Goal: Complete application form: Complete application form

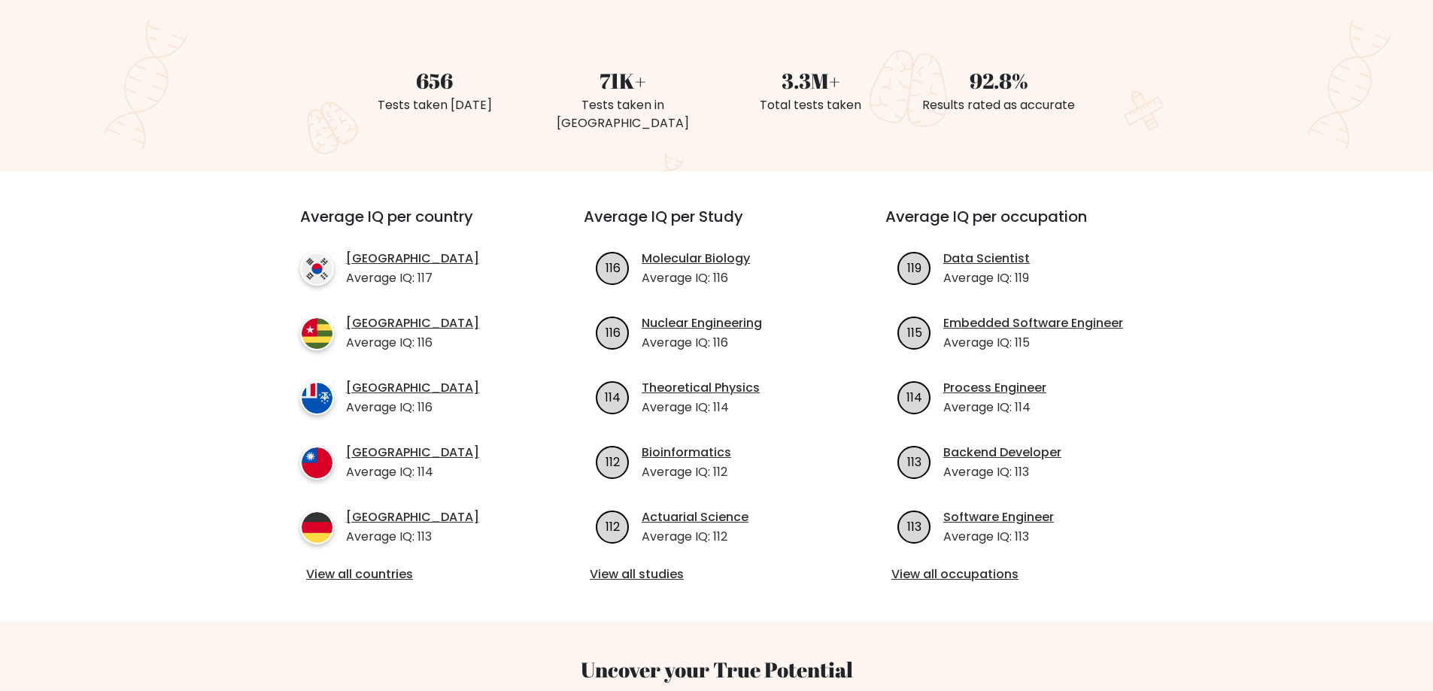
scroll to position [75, 0]
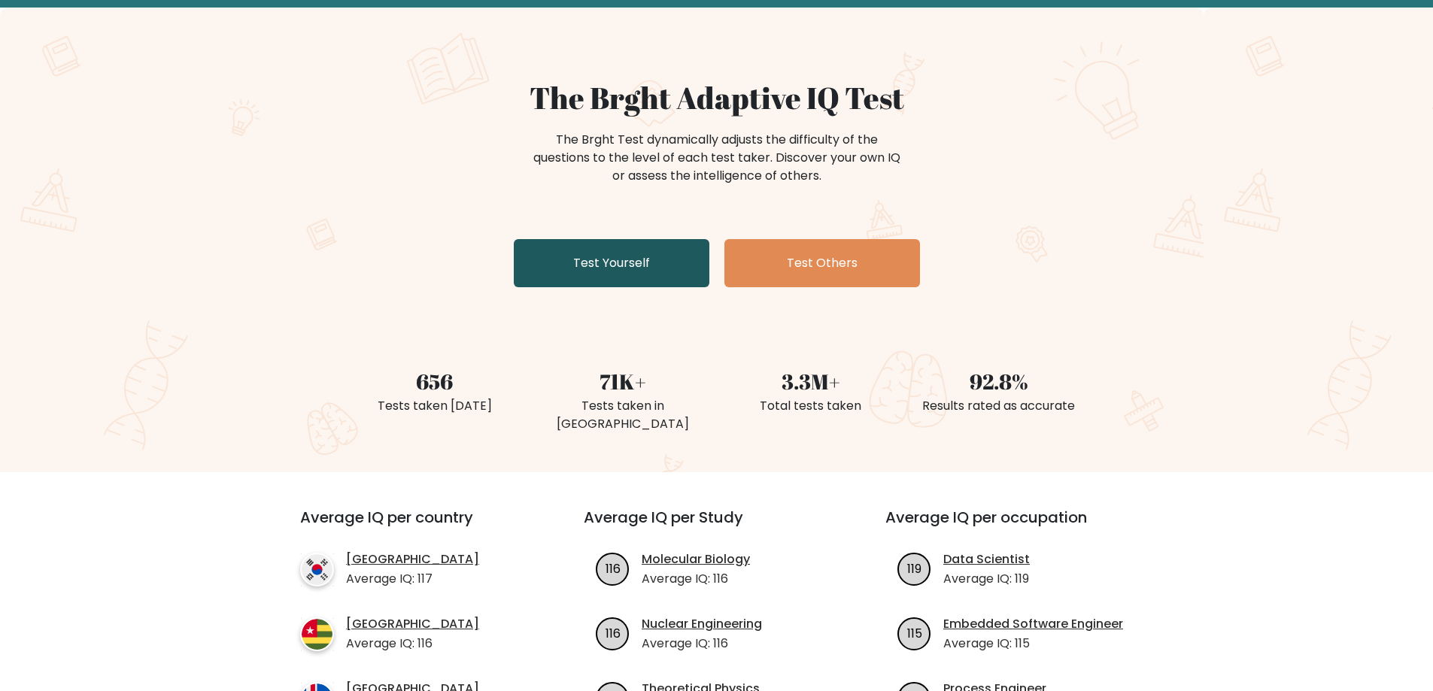
click at [571, 273] on link "Test Yourself" at bounding box center [612, 263] width 196 height 48
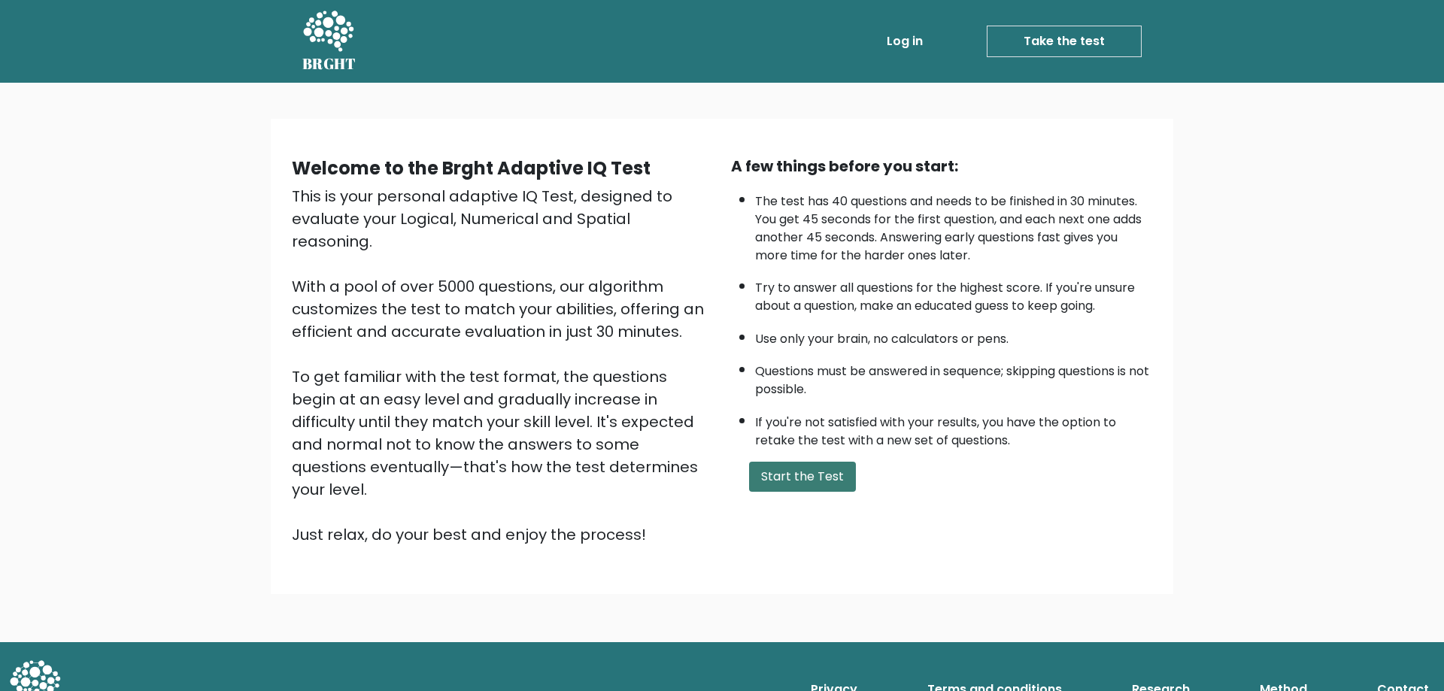
click at [811, 483] on button "Start the Test" at bounding box center [802, 477] width 107 height 30
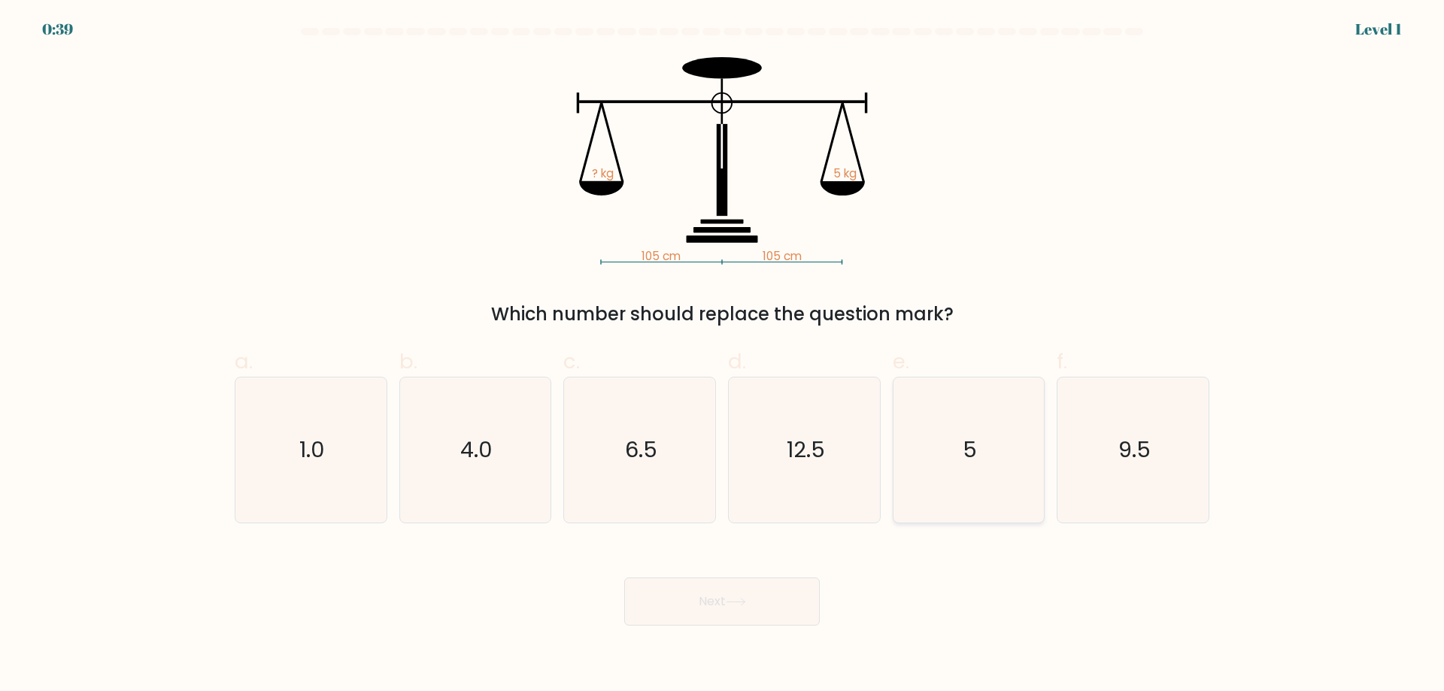
click at [972, 466] on icon "5" at bounding box center [968, 450] width 145 height 145
click at [723, 356] on input "e. 5" at bounding box center [722, 351] width 1 height 10
radio input "true"
click at [767, 603] on button "Next" at bounding box center [722, 602] width 196 height 48
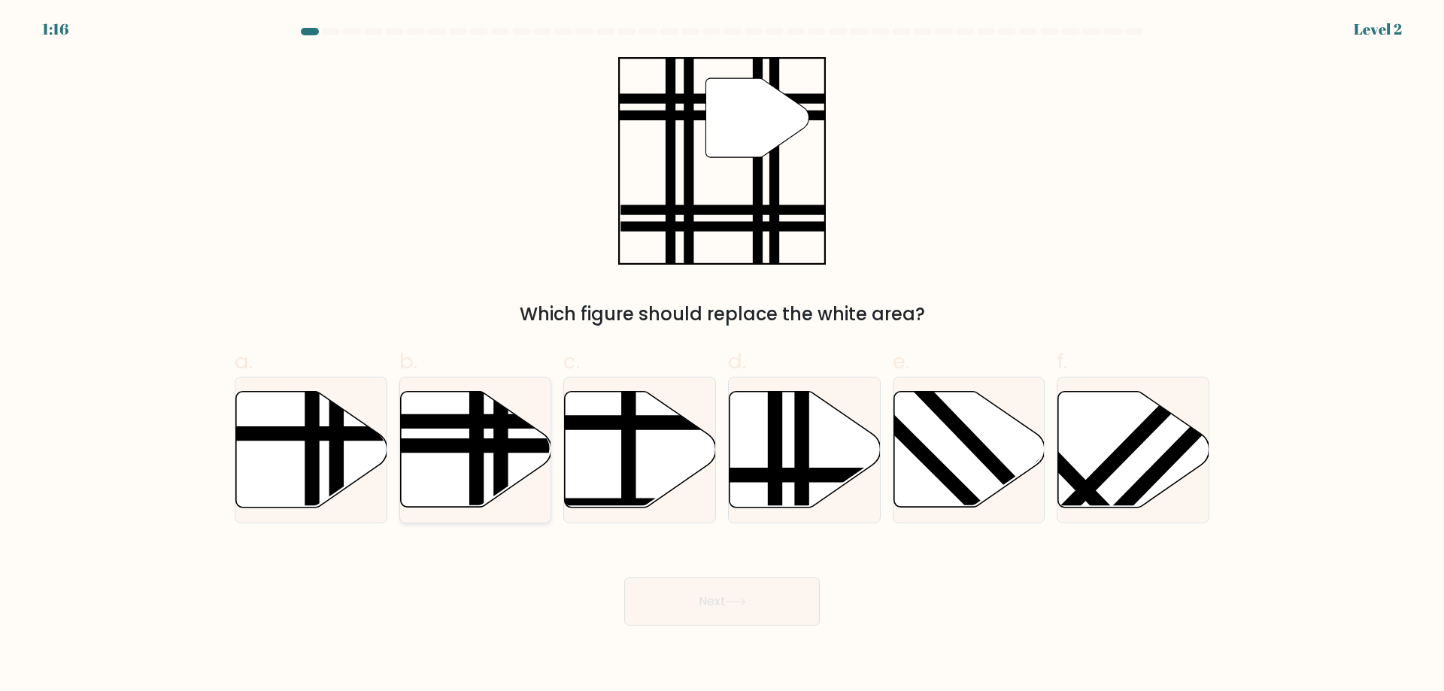
click at [477, 450] on line at bounding box center [477, 513] width 0 height 305
click at [722, 356] on input "b." at bounding box center [722, 351] width 1 height 10
radio input "true"
click at [733, 596] on button "Next" at bounding box center [722, 602] width 196 height 48
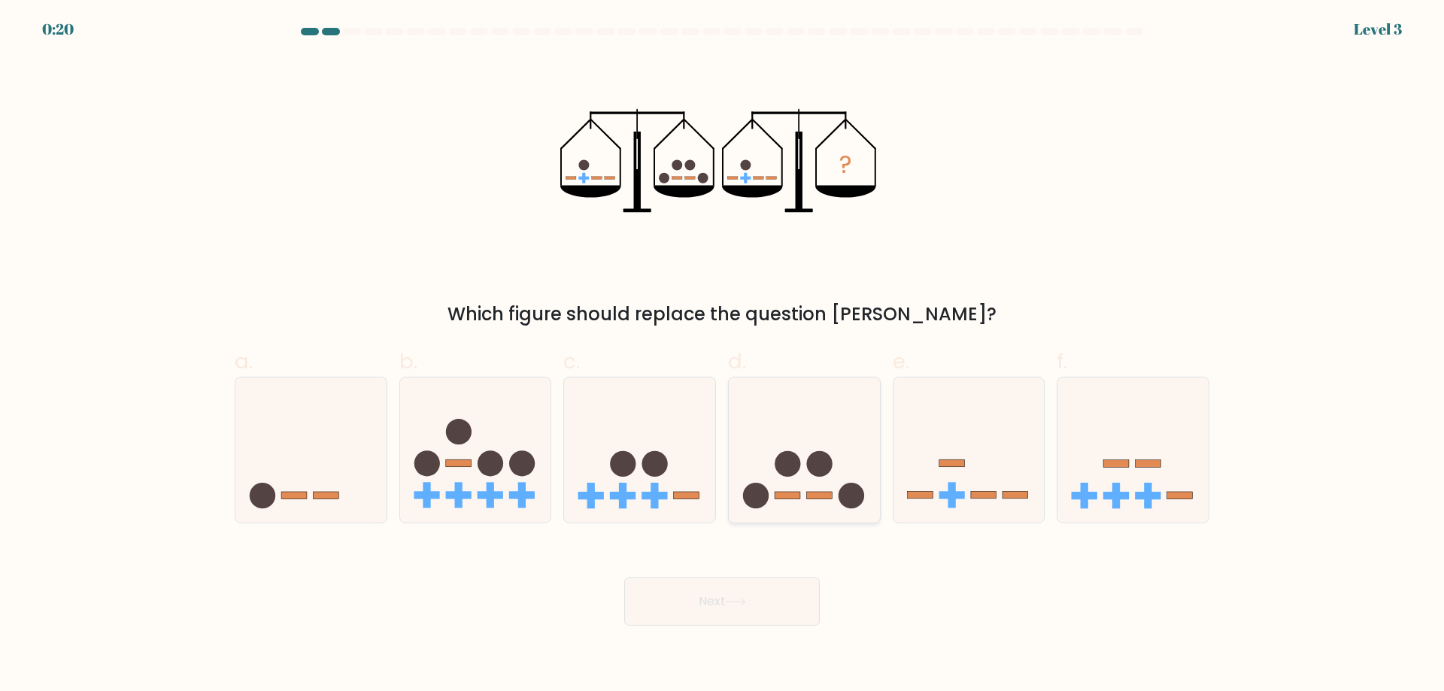
click at [834, 459] on icon at bounding box center [804, 449] width 151 height 125
click at [723, 356] on input "d." at bounding box center [722, 351] width 1 height 10
radio input "true"
click at [799, 601] on button "Next" at bounding box center [722, 602] width 196 height 48
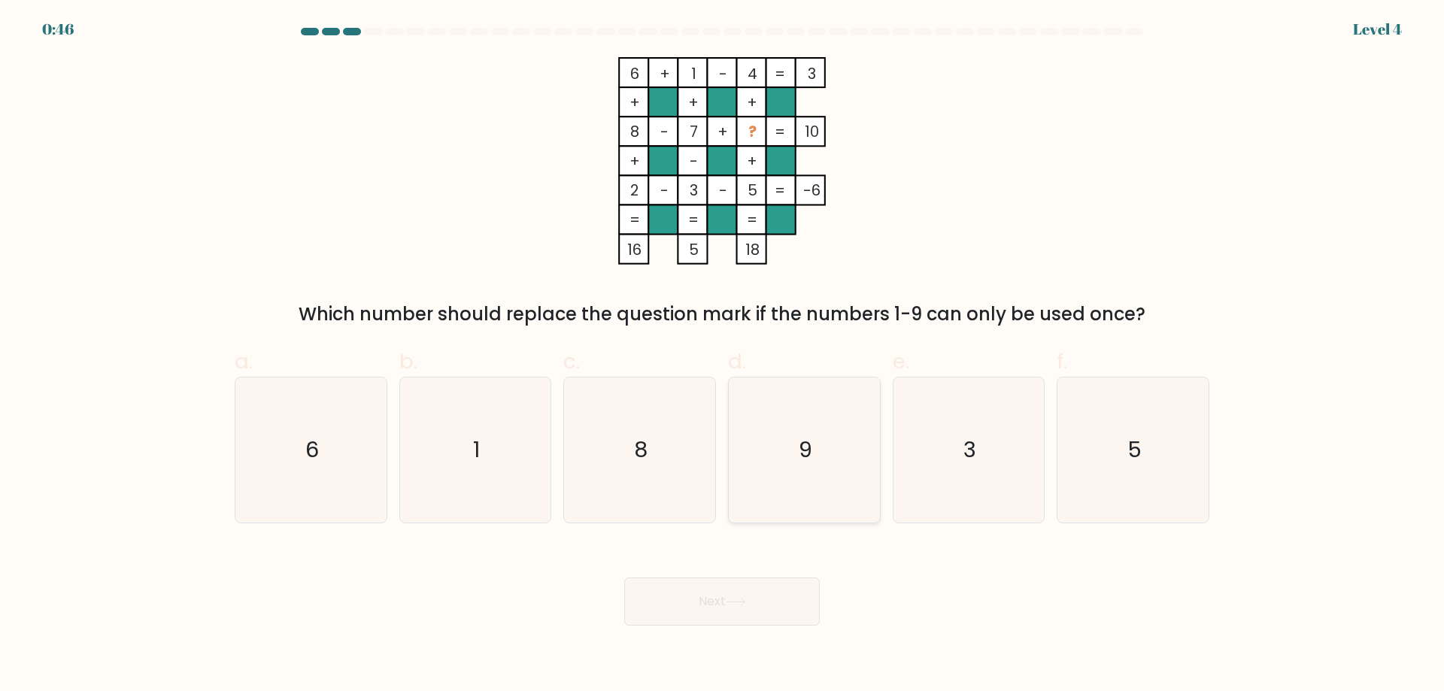
click at [845, 453] on icon "9" at bounding box center [804, 450] width 145 height 145
click at [723, 356] on input "d. 9" at bounding box center [722, 351] width 1 height 10
radio input "true"
click at [773, 617] on button "Next" at bounding box center [722, 602] width 196 height 48
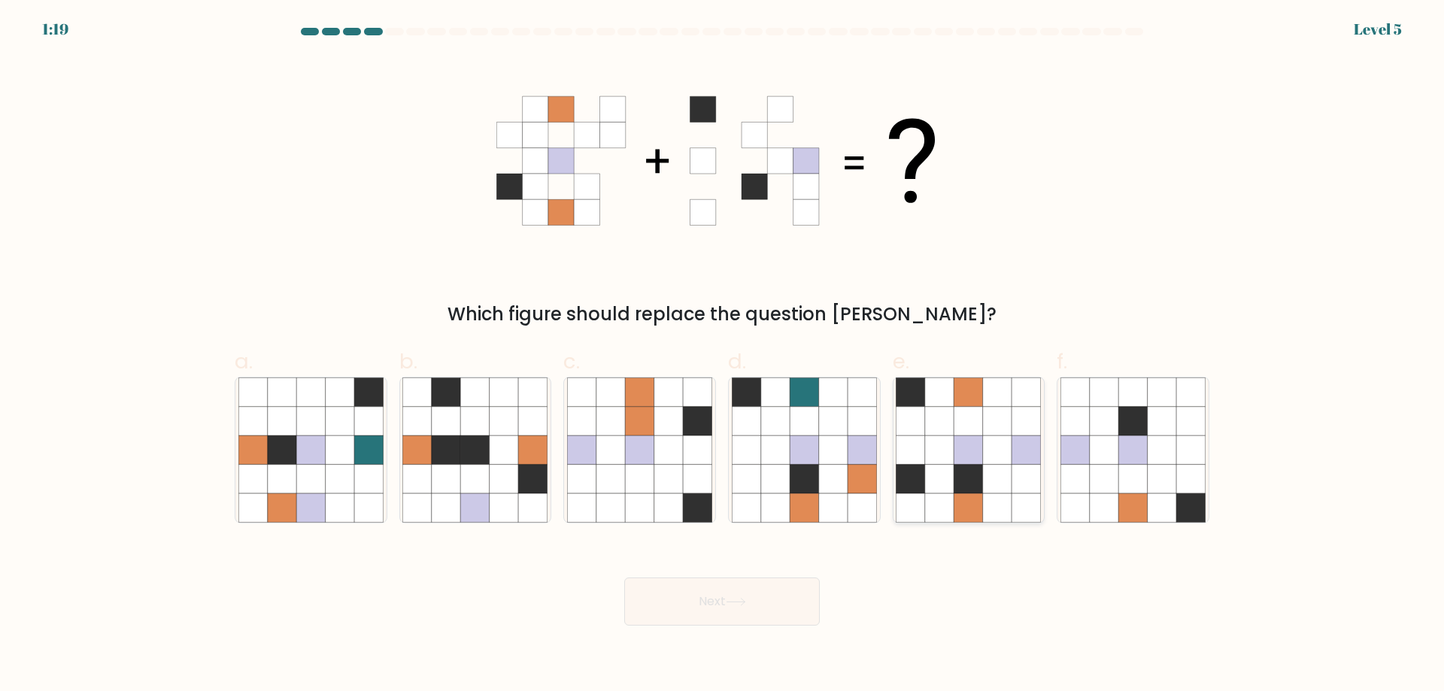
click at [949, 400] on icon at bounding box center [939, 392] width 29 height 29
click at [723, 356] on input "e." at bounding box center [722, 351] width 1 height 10
radio input "true"
click at [750, 614] on button "Next" at bounding box center [722, 602] width 196 height 48
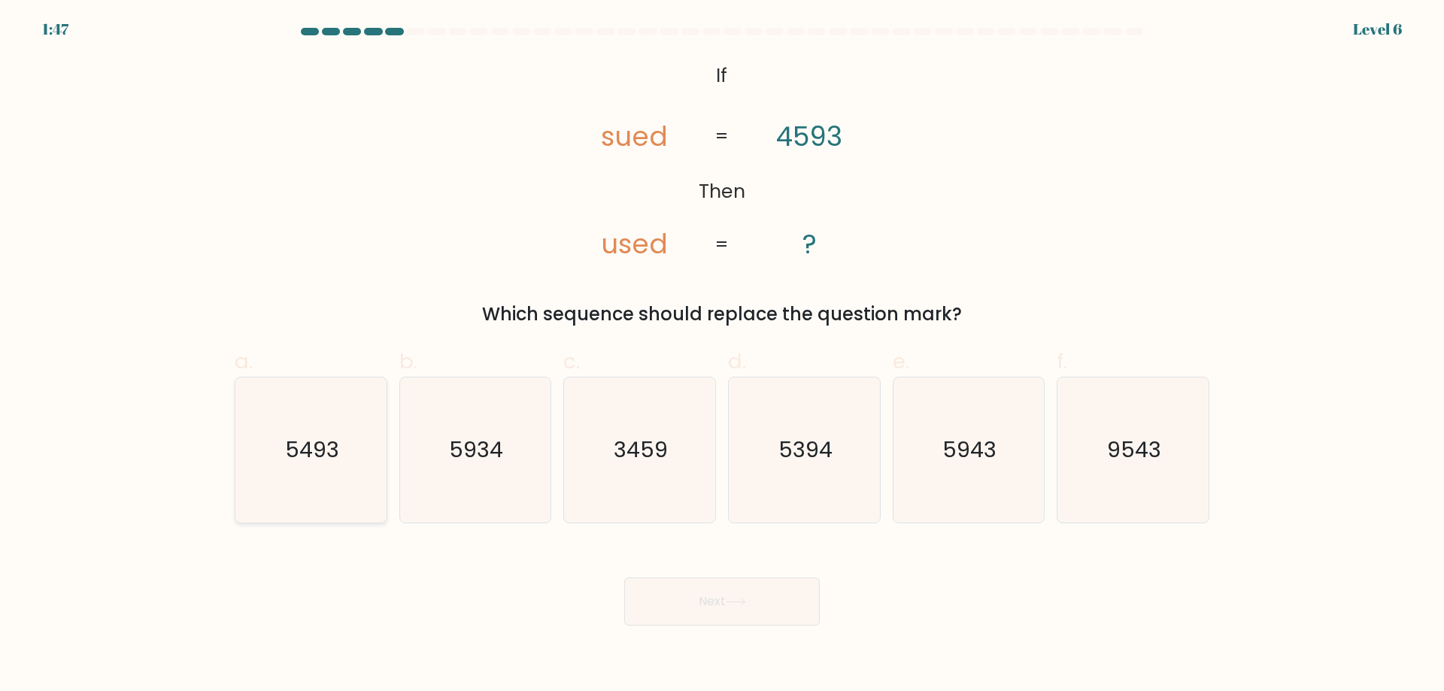
click at [301, 459] on text "5493" at bounding box center [312, 450] width 54 height 30
click at [722, 356] on input "a. 5493" at bounding box center [722, 351] width 1 height 10
radio input "true"
click at [675, 596] on button "Next" at bounding box center [722, 602] width 196 height 48
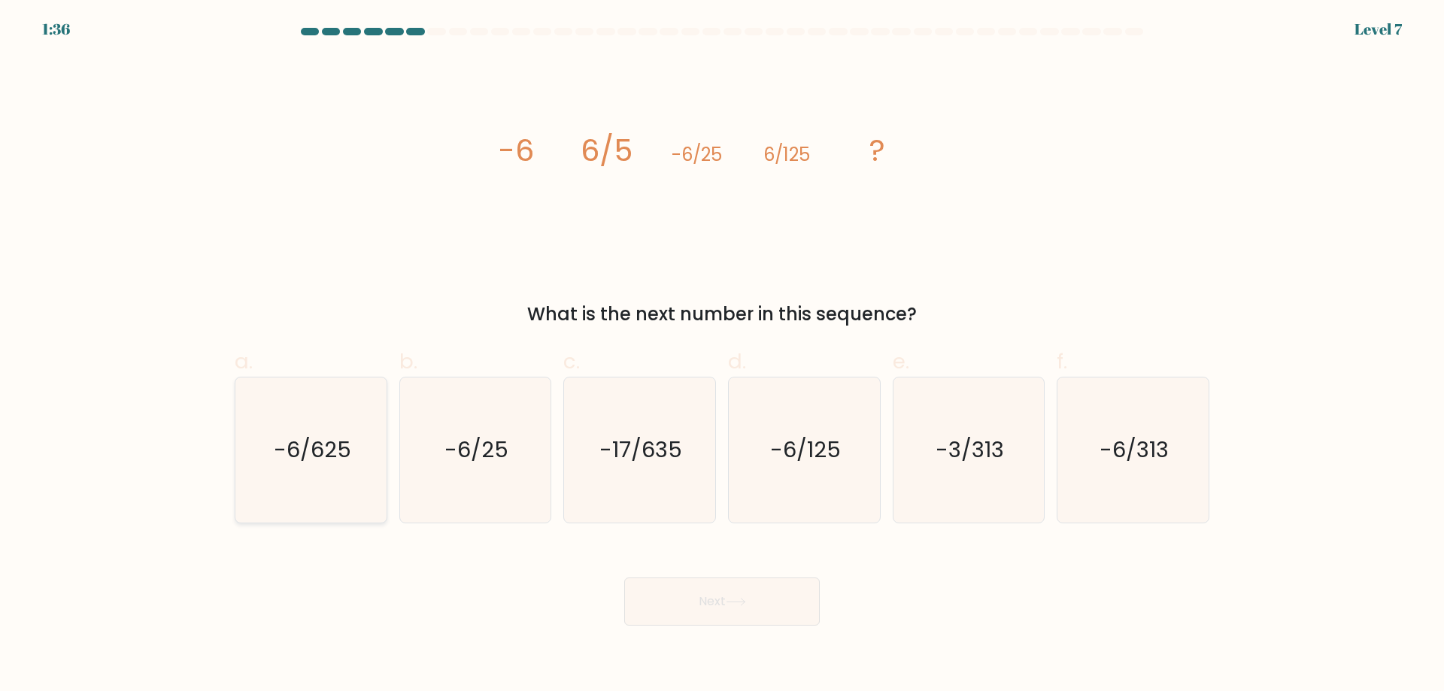
click at [320, 466] on icon "-6/625" at bounding box center [310, 450] width 145 height 145
click at [722, 356] on input "a. -6/625" at bounding box center [722, 351] width 1 height 10
radio input "true"
click at [751, 599] on button "Next" at bounding box center [722, 602] width 196 height 48
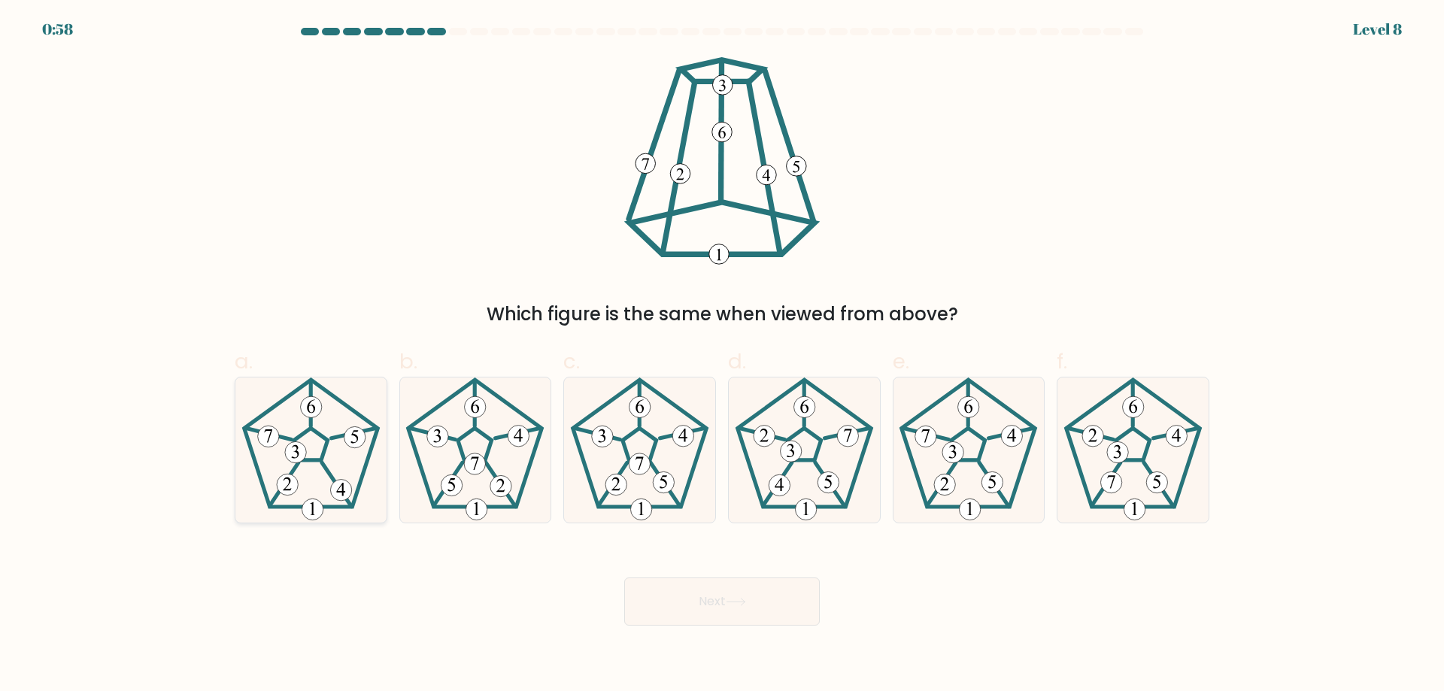
click at [305, 469] on icon at bounding box center [310, 450] width 145 height 145
click at [722, 356] on input "a." at bounding box center [722, 351] width 1 height 10
radio input "true"
click at [745, 589] on button "Next" at bounding box center [722, 602] width 196 height 48
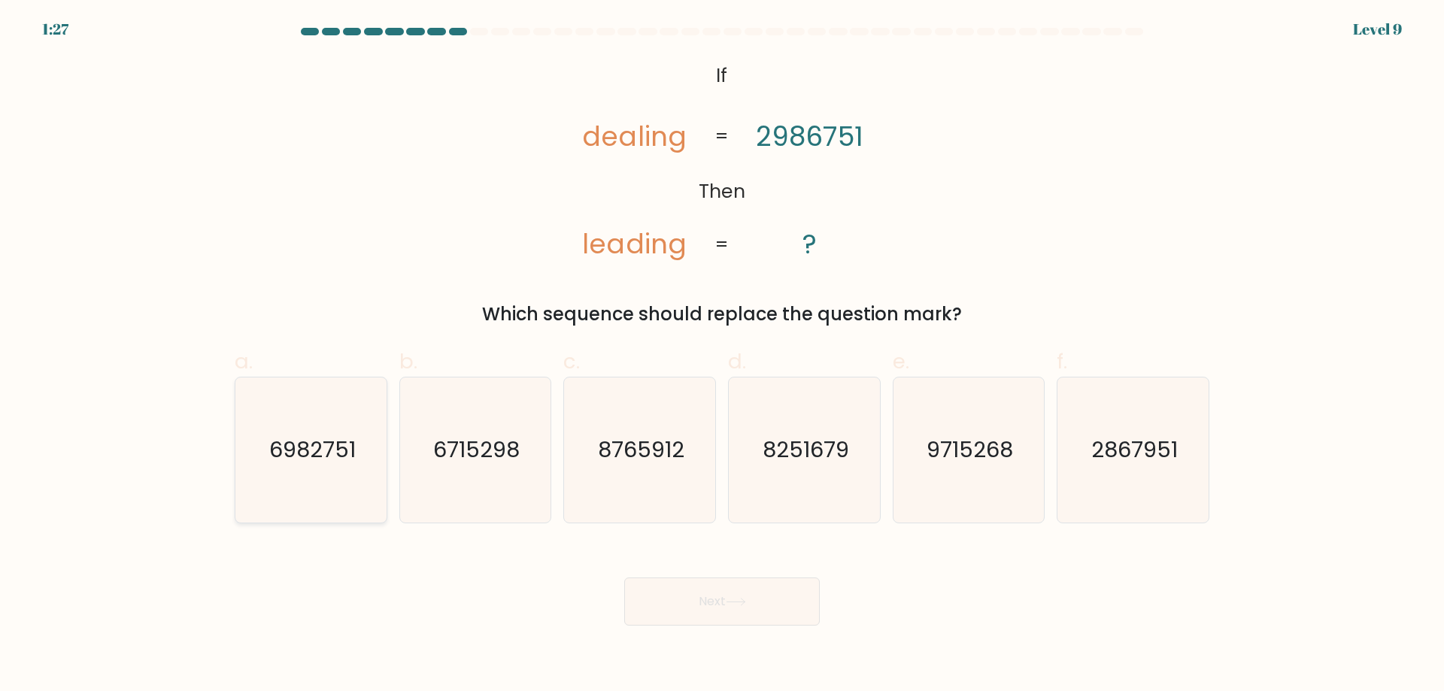
click at [297, 466] on icon "6982751" at bounding box center [310, 450] width 145 height 145
click at [722, 356] on input "a. 6982751" at bounding box center [722, 351] width 1 height 10
radio input "true"
click at [720, 593] on button "Next" at bounding box center [722, 602] width 196 height 48
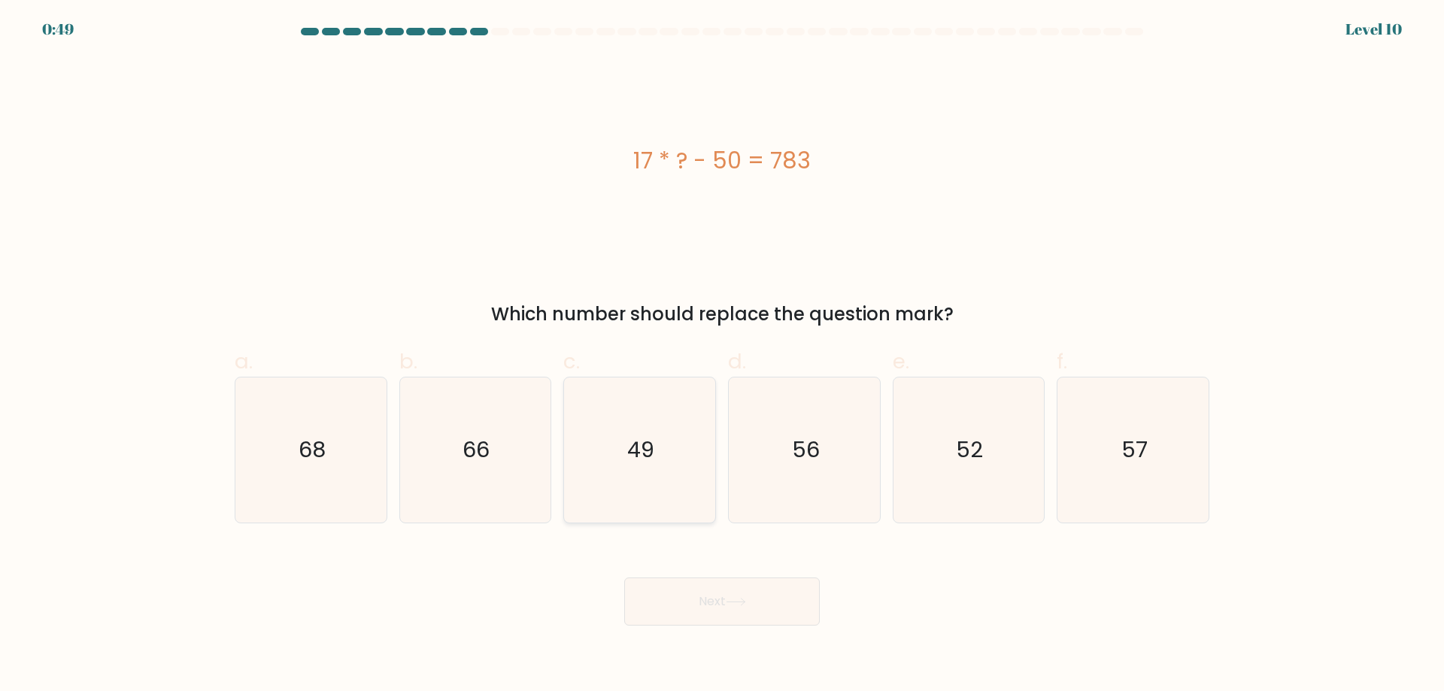
click at [648, 429] on icon "49" at bounding box center [639, 450] width 145 height 145
click at [722, 356] on input "c. 49" at bounding box center [722, 351] width 1 height 10
radio input "true"
click at [740, 601] on icon at bounding box center [736, 602] width 20 height 8
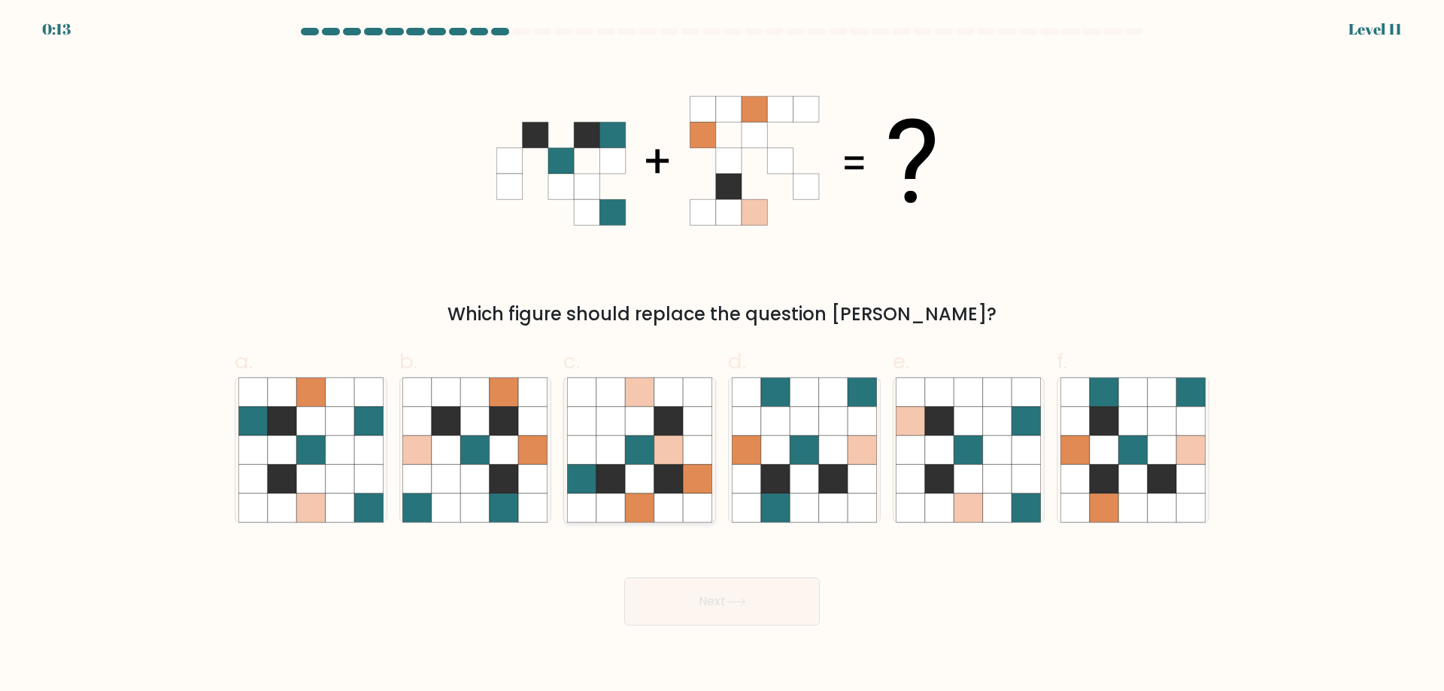
click at [626, 451] on icon at bounding box center [639, 449] width 29 height 29
click at [722, 356] on input "c." at bounding box center [722, 351] width 1 height 10
radio input "true"
click at [717, 619] on button "Next" at bounding box center [722, 602] width 196 height 48
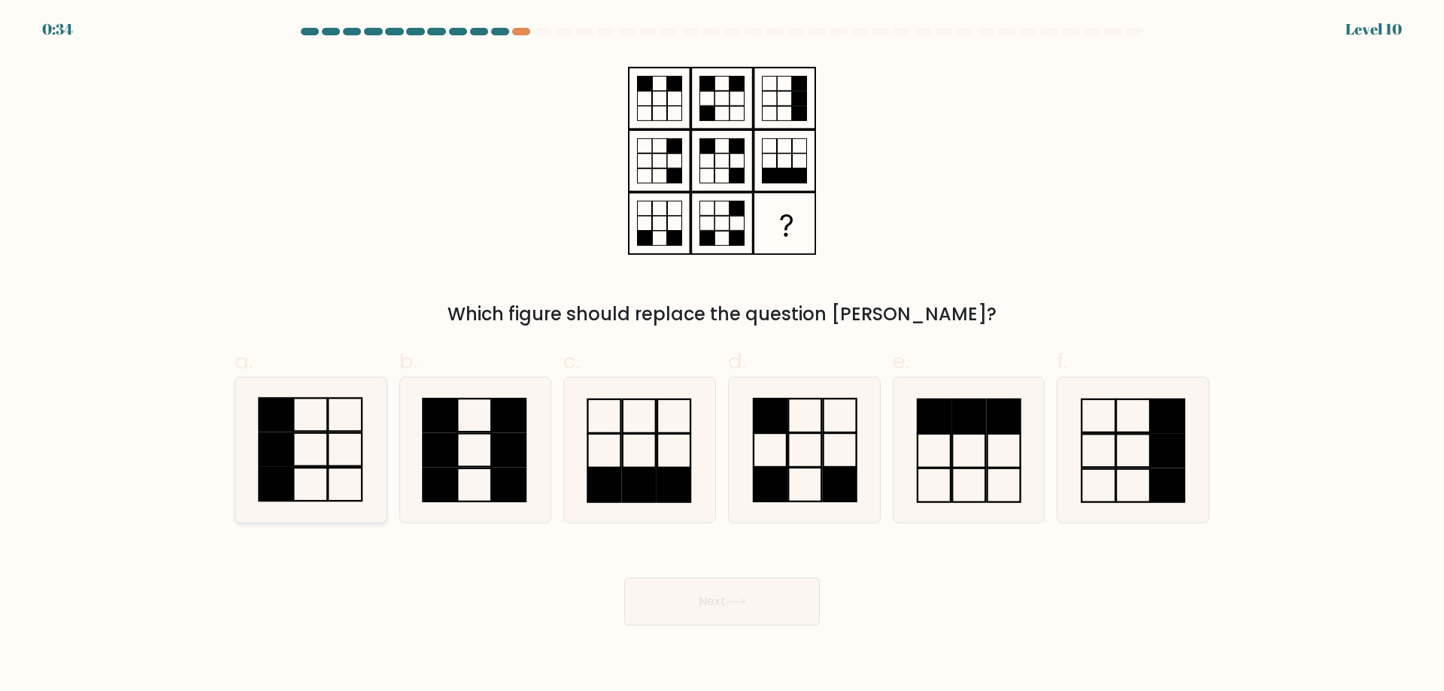
click at [328, 450] on rect at bounding box center [345, 449] width 34 height 33
click at [722, 356] on input "a." at bounding box center [722, 351] width 1 height 10
radio input "true"
click at [746, 606] on icon at bounding box center [736, 602] width 20 height 8
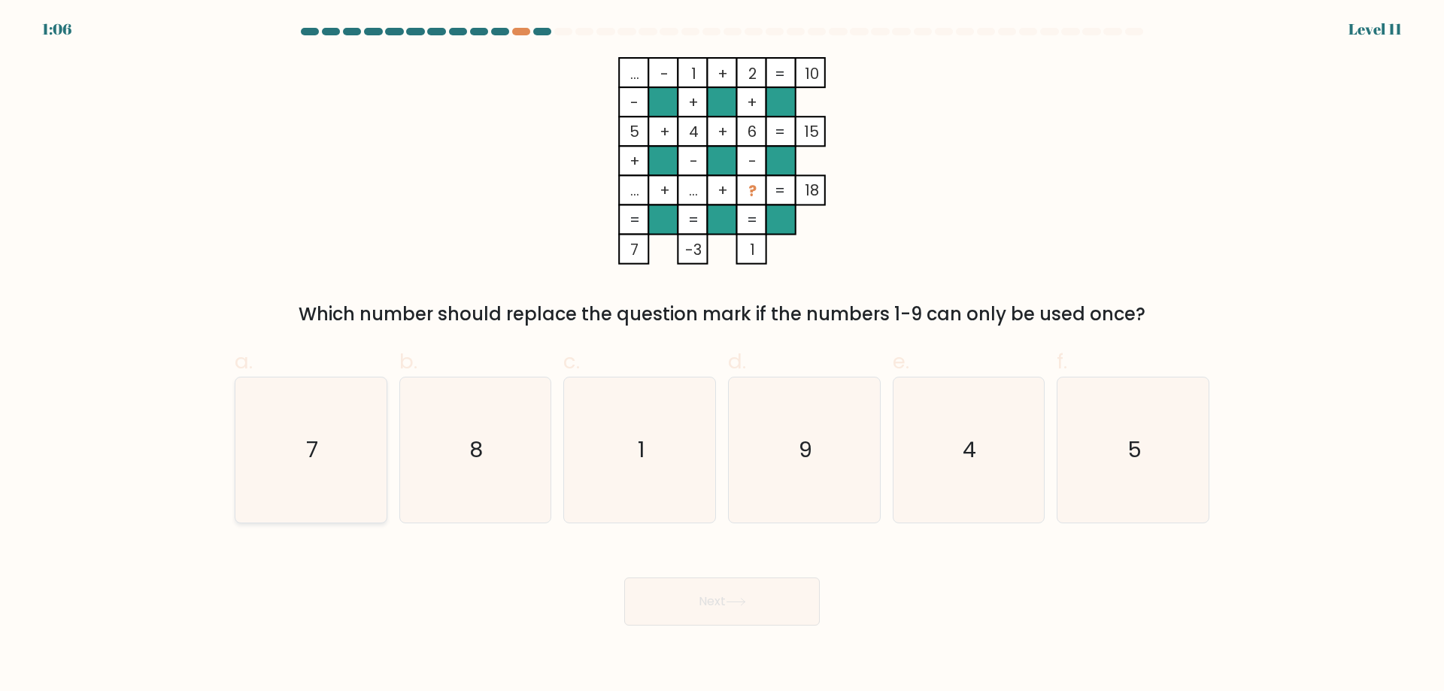
click at [321, 438] on icon "7" at bounding box center [310, 450] width 145 height 145
click at [722, 356] on input "a. 7" at bounding box center [722, 351] width 1 height 10
radio input "true"
click at [696, 603] on button "Next" at bounding box center [722, 602] width 196 height 48
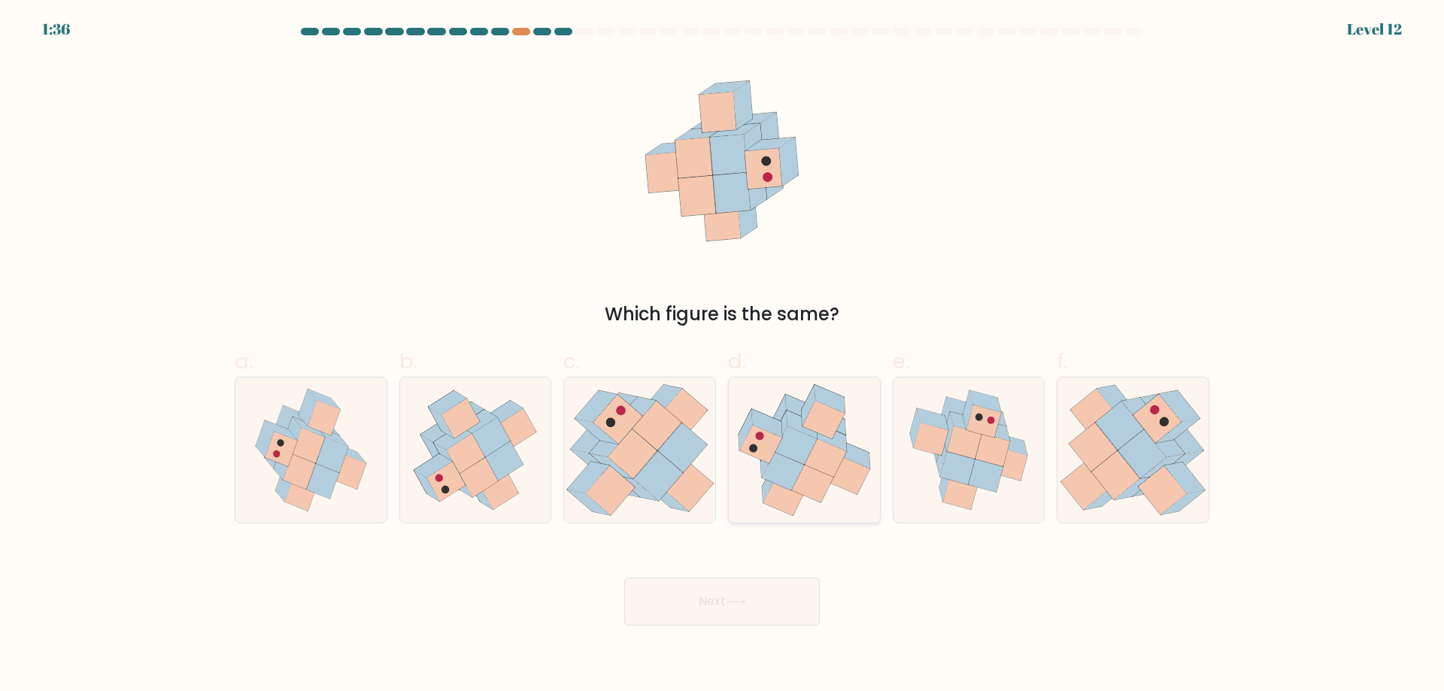
click at [802, 456] on icon at bounding box center [796, 445] width 42 height 38
click at [723, 356] on input "d." at bounding box center [722, 351] width 1 height 10
radio input "true"
click at [776, 599] on button "Next" at bounding box center [722, 602] width 196 height 48
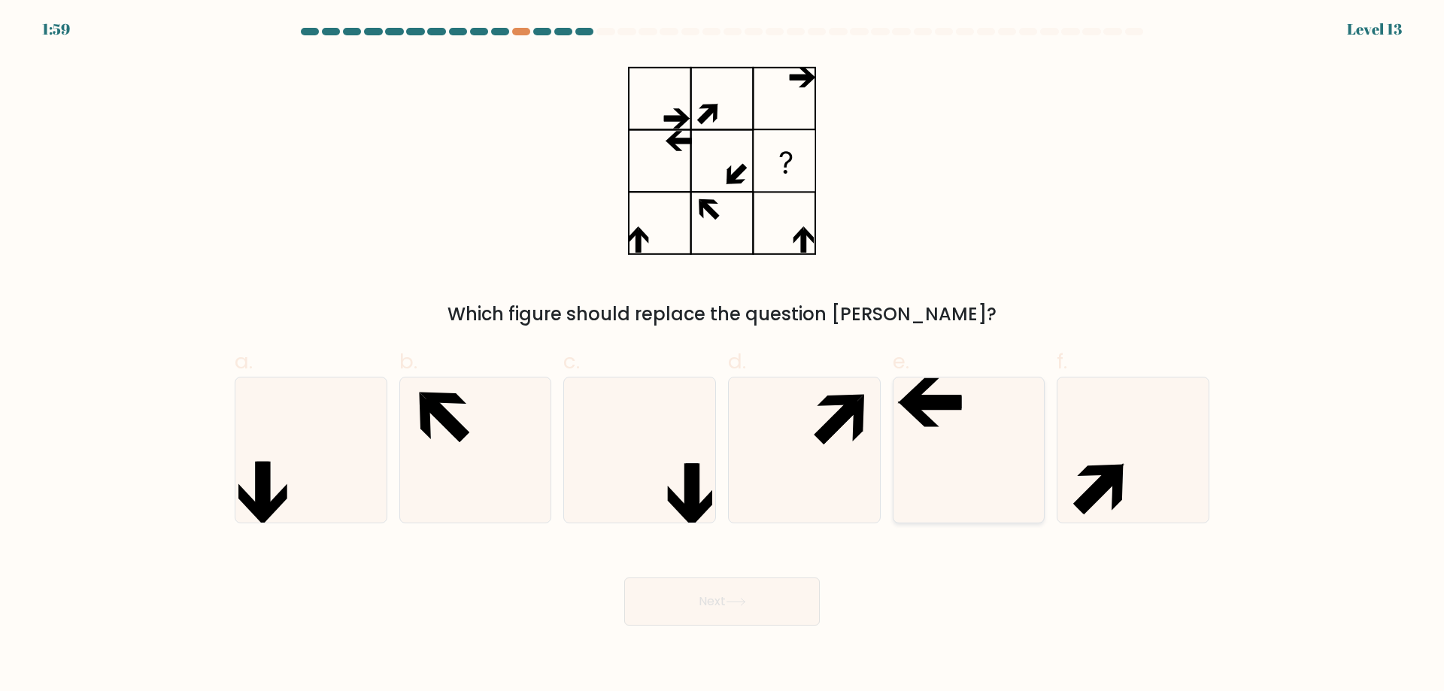
click at [954, 425] on icon at bounding box center [968, 450] width 145 height 145
click at [723, 356] on input "e." at bounding box center [722, 351] width 1 height 10
radio input "true"
click at [718, 607] on button "Next" at bounding box center [722, 602] width 196 height 48
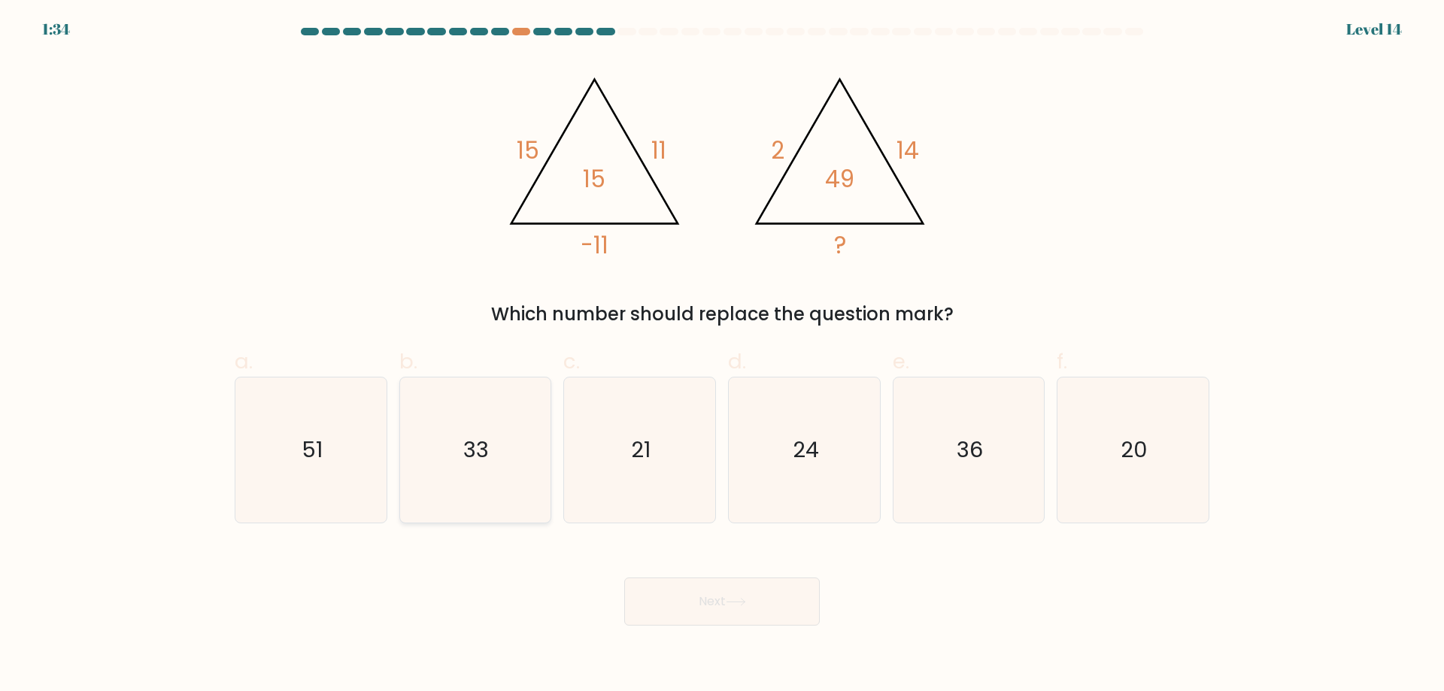
click at [481, 461] on text "33" at bounding box center [477, 450] width 26 height 30
click at [722, 356] on input "b. 33" at bounding box center [722, 351] width 1 height 10
radio input "true"
click at [754, 599] on button "Next" at bounding box center [722, 602] width 196 height 48
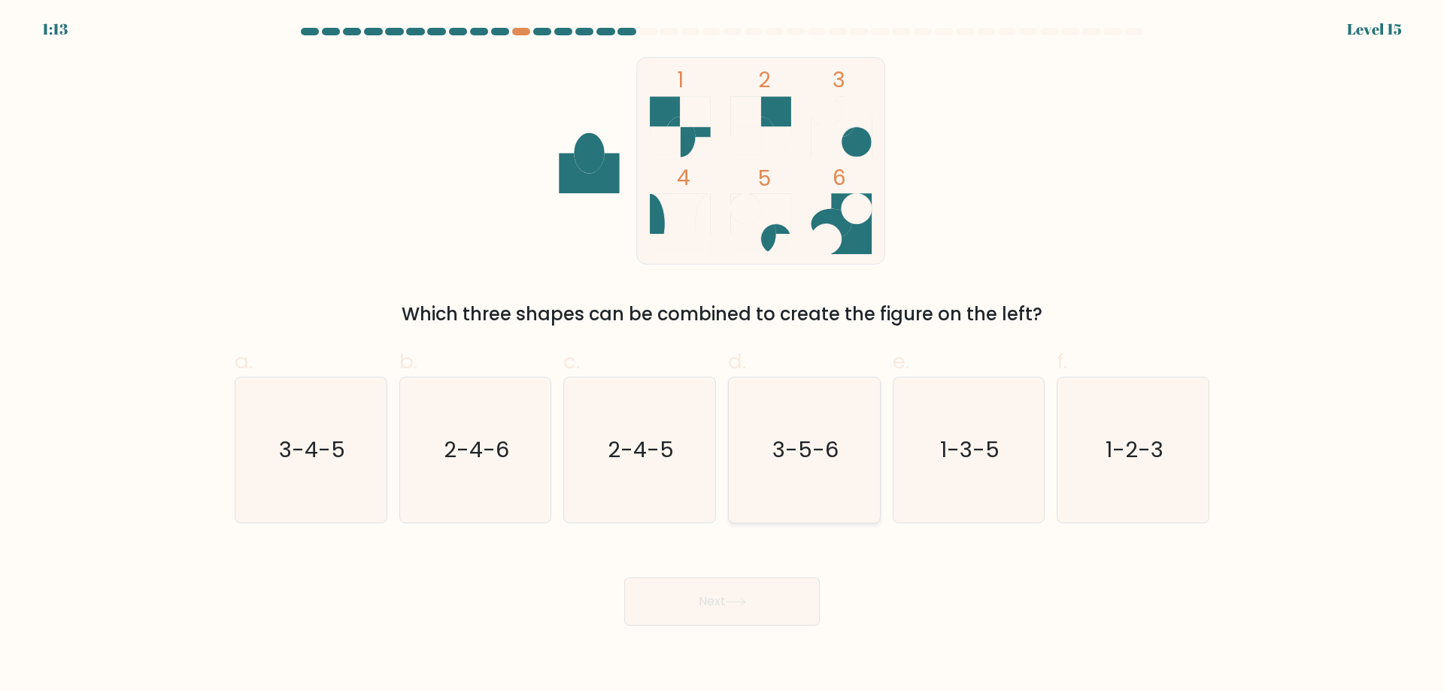
click at [832, 451] on text "3-5-6" at bounding box center [805, 450] width 66 height 30
click at [723, 356] on input "d. 3-5-6" at bounding box center [722, 351] width 1 height 10
radio input "true"
click at [753, 605] on button "Next" at bounding box center [722, 602] width 196 height 48
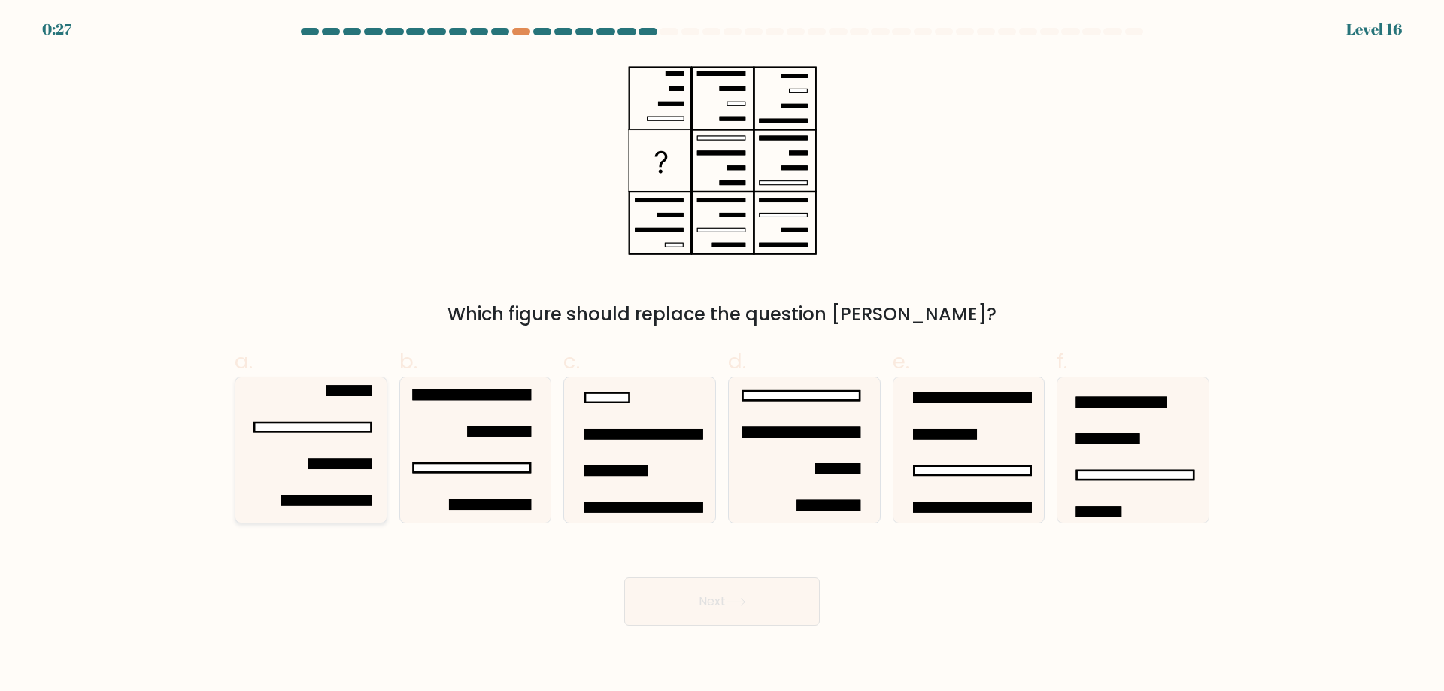
click at [341, 451] on icon at bounding box center [310, 450] width 145 height 145
click at [722, 356] on input "a." at bounding box center [722, 351] width 1 height 10
radio input "true"
click at [693, 608] on button "Next" at bounding box center [722, 602] width 196 height 48
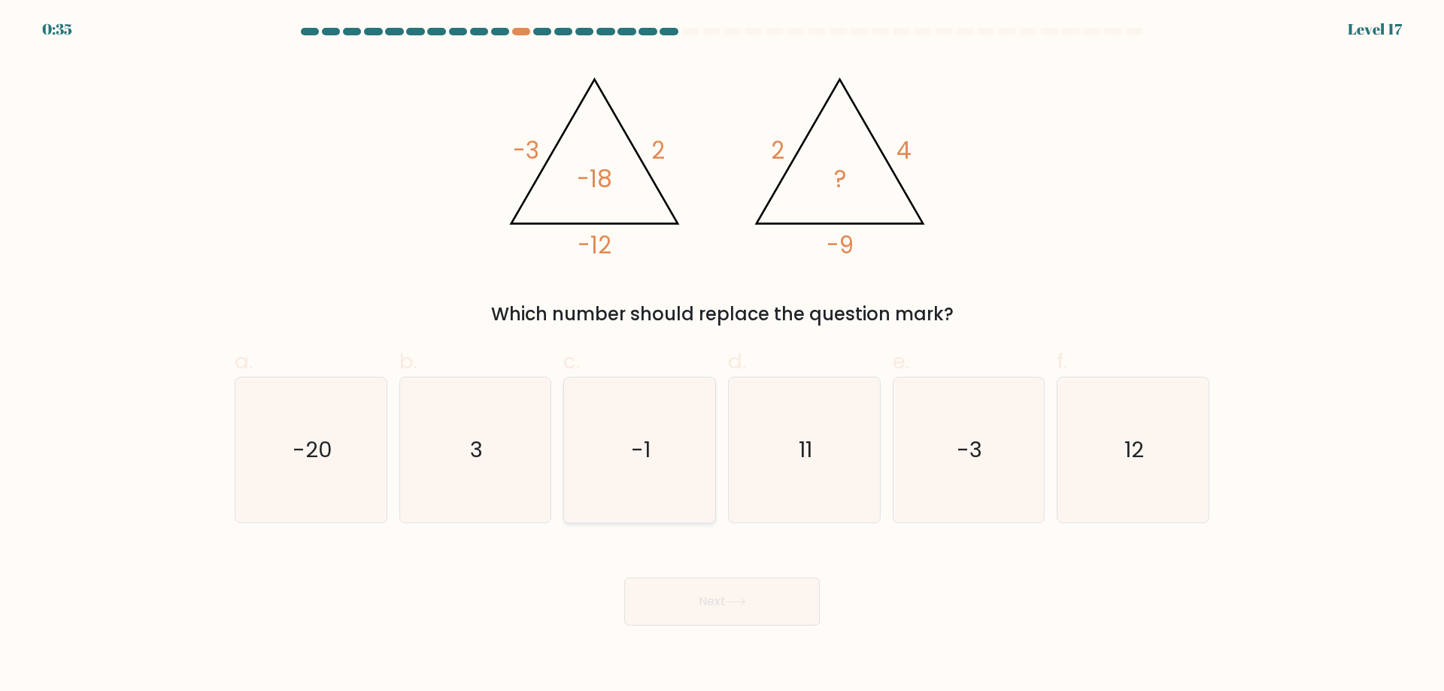
click at [599, 461] on icon "-1" at bounding box center [639, 450] width 145 height 145
click at [722, 356] on input "c. -1" at bounding box center [722, 351] width 1 height 10
radio input "true"
click at [728, 592] on button "Next" at bounding box center [722, 602] width 196 height 48
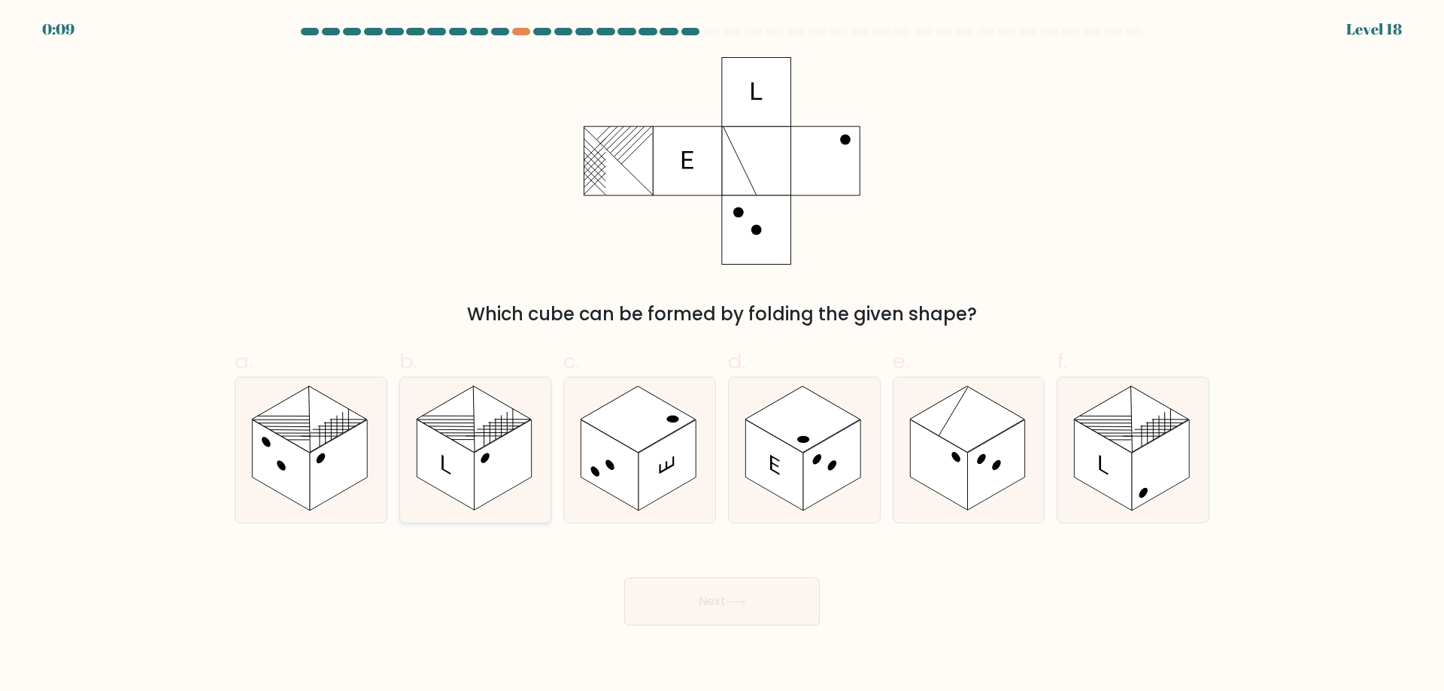
click at [487, 453] on circle at bounding box center [485, 458] width 9 height 14
click at [722, 356] on input "b." at bounding box center [722, 351] width 1 height 10
radio input "true"
click at [735, 599] on icon at bounding box center [736, 602] width 20 height 8
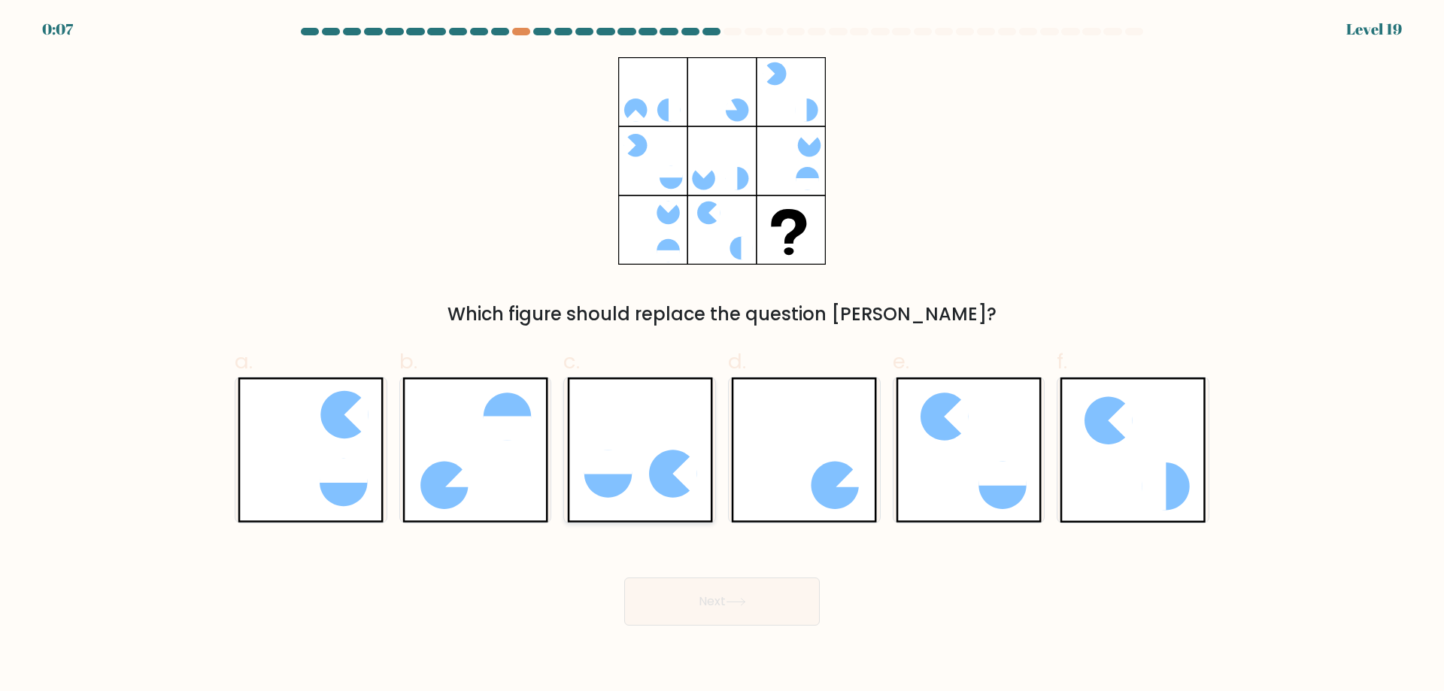
click at [653, 478] on icon at bounding box center [672, 473] width 47 height 47
click at [722, 356] on input "c." at bounding box center [722, 351] width 1 height 10
radio input "true"
click at [742, 597] on button "Next" at bounding box center [722, 602] width 196 height 48
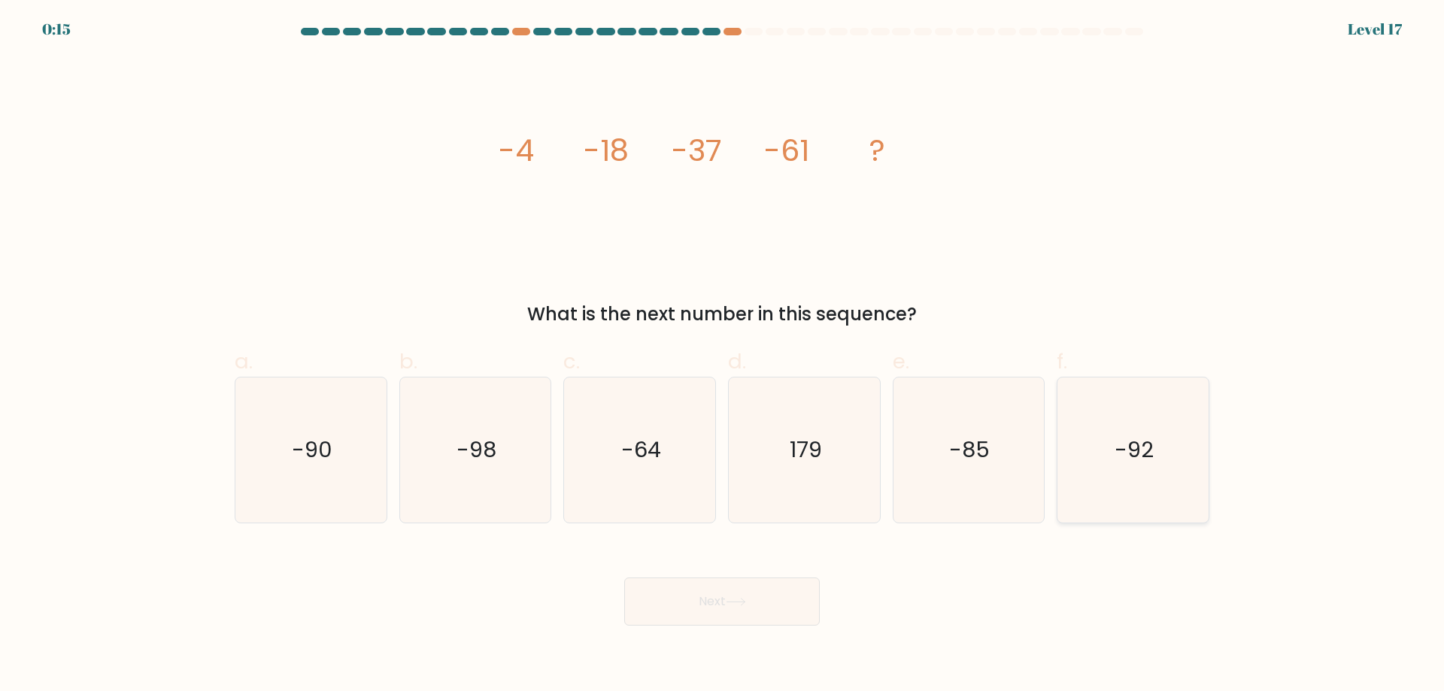
click at [1154, 478] on icon "-92" at bounding box center [1132, 450] width 145 height 145
click at [723, 356] on input "f. -92" at bounding box center [722, 351] width 1 height 10
radio input "true"
click at [760, 579] on button "Next" at bounding box center [722, 602] width 196 height 48
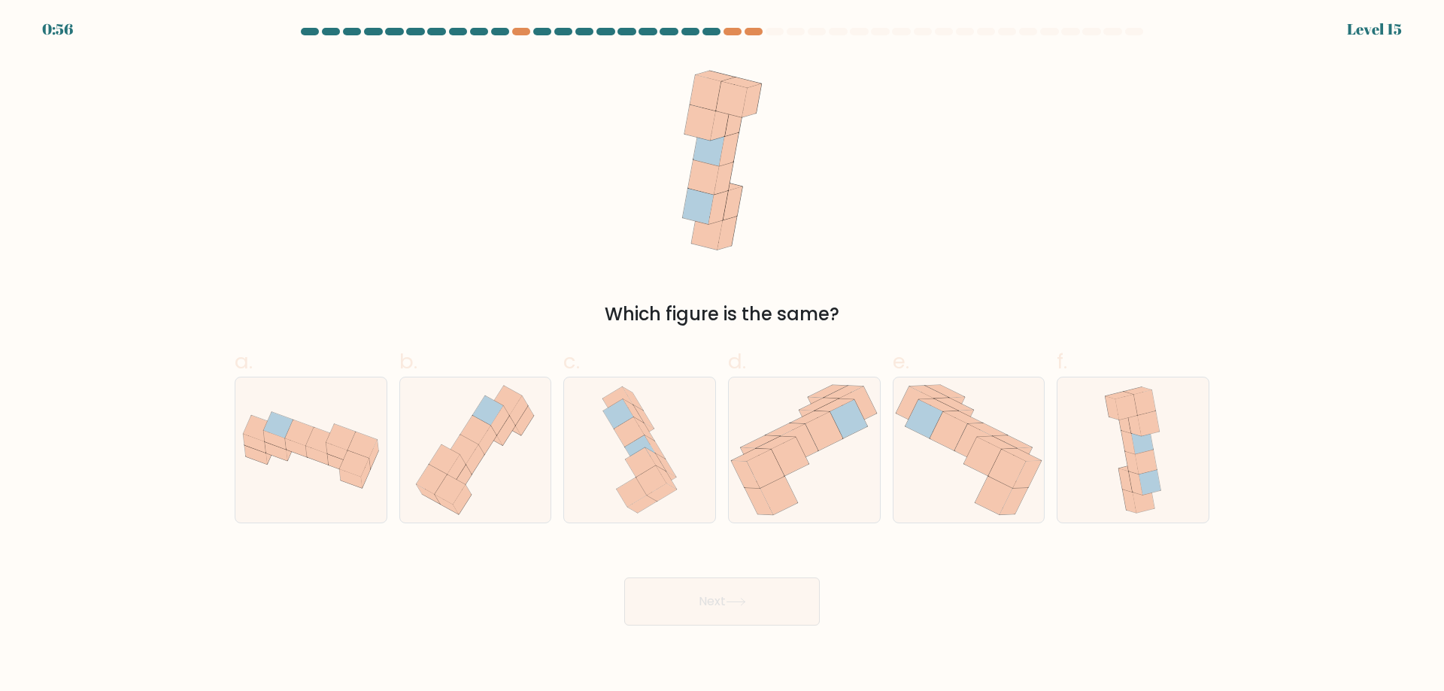
click at [762, 153] on icon at bounding box center [722, 161] width 100 height 208
click at [666, 498] on icon at bounding box center [640, 450] width 88 height 145
click at [722, 356] on input "c." at bounding box center [722, 351] width 1 height 10
radio input "true"
click at [720, 605] on button "Next" at bounding box center [722, 602] width 196 height 48
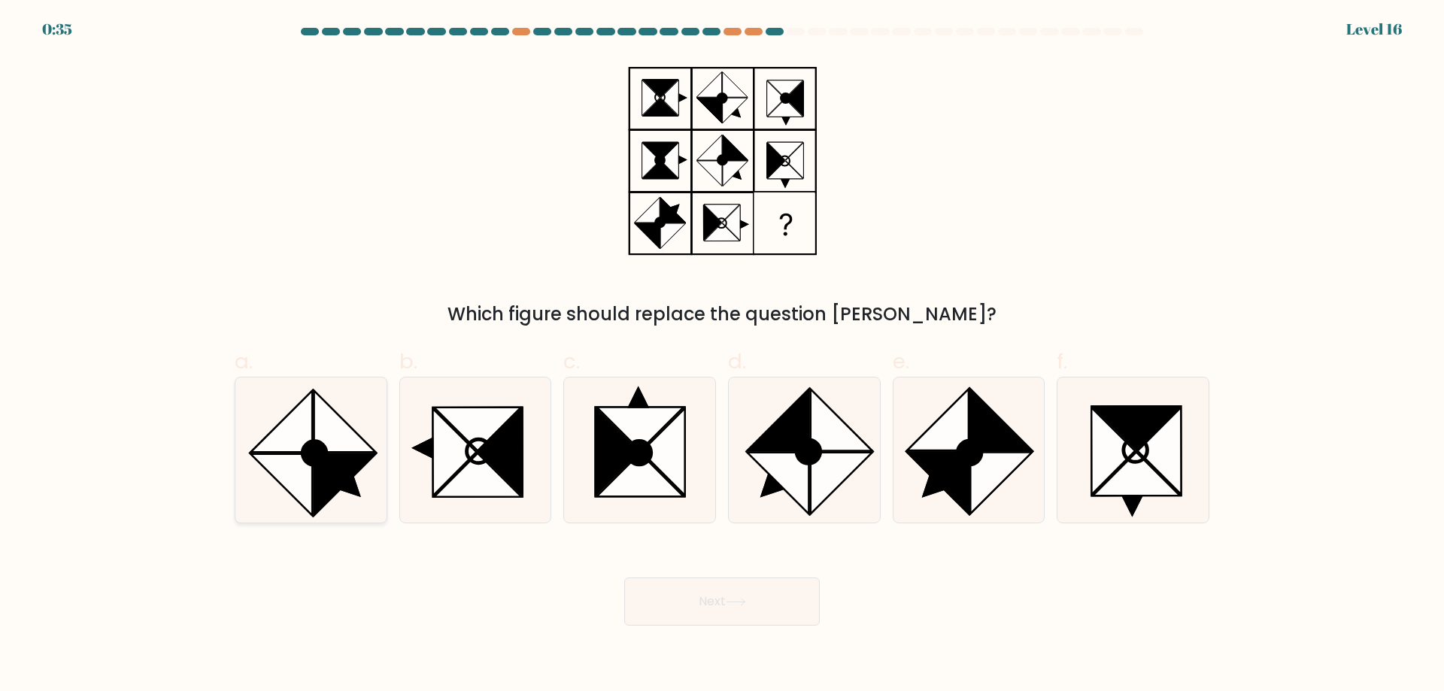
click at [286, 481] on icon at bounding box center [281, 485] width 62 height 62
click at [722, 356] on input "a." at bounding box center [722, 351] width 1 height 10
radio input "true"
click at [706, 599] on button "Next" at bounding box center [722, 602] width 196 height 48
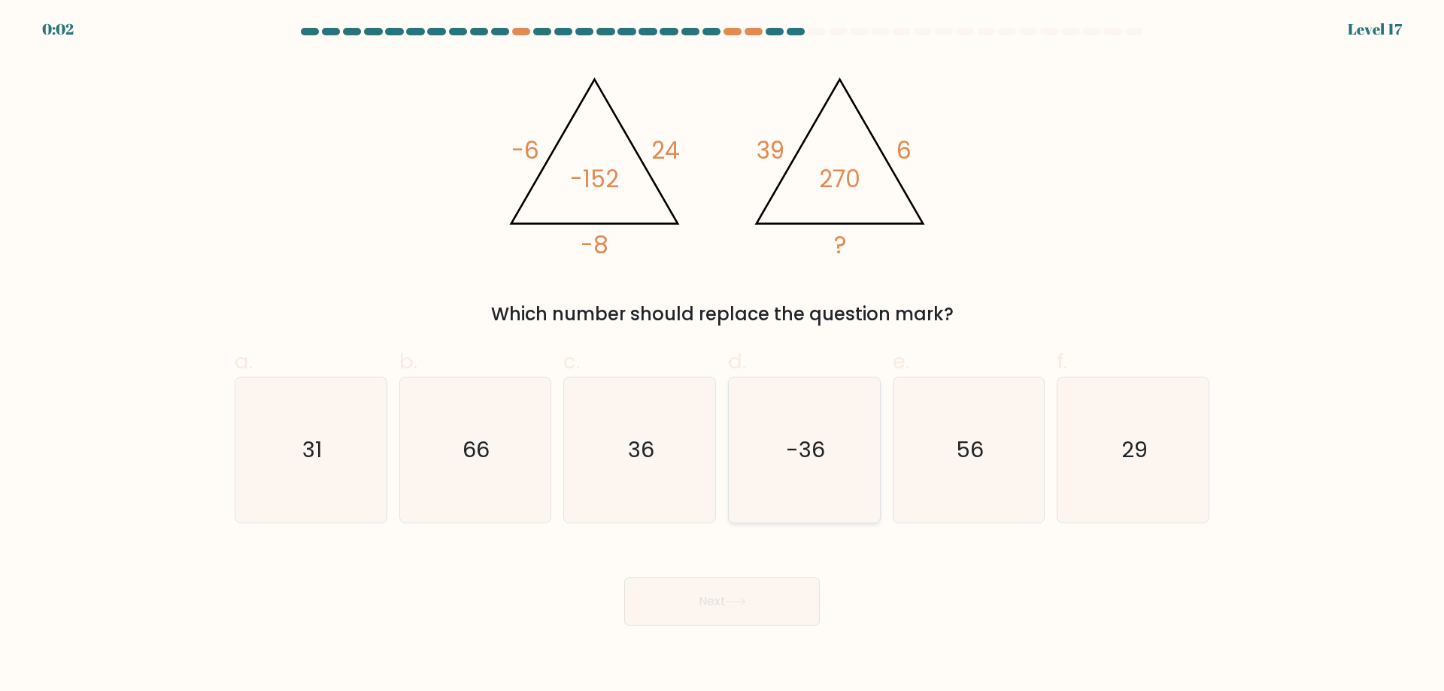
click at [809, 444] on text "-36" at bounding box center [805, 450] width 39 height 30
click at [723, 356] on input "d. -36" at bounding box center [722, 351] width 1 height 10
radio input "true"
click at [729, 609] on button "Next" at bounding box center [722, 602] width 196 height 48
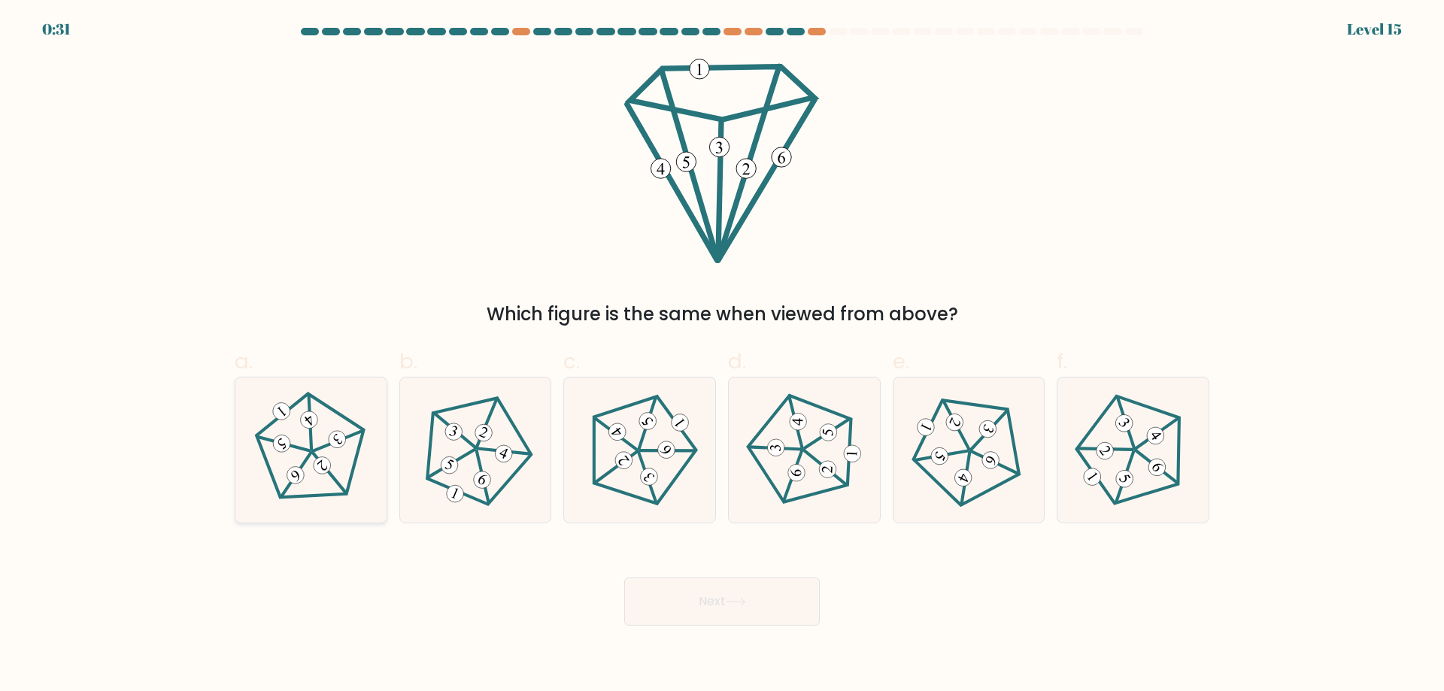
click at [305, 465] on icon at bounding box center [311, 450] width 116 height 116
click at [722, 356] on input "a." at bounding box center [722, 351] width 1 height 10
radio input "true"
click at [776, 593] on button "Next" at bounding box center [722, 602] width 196 height 48
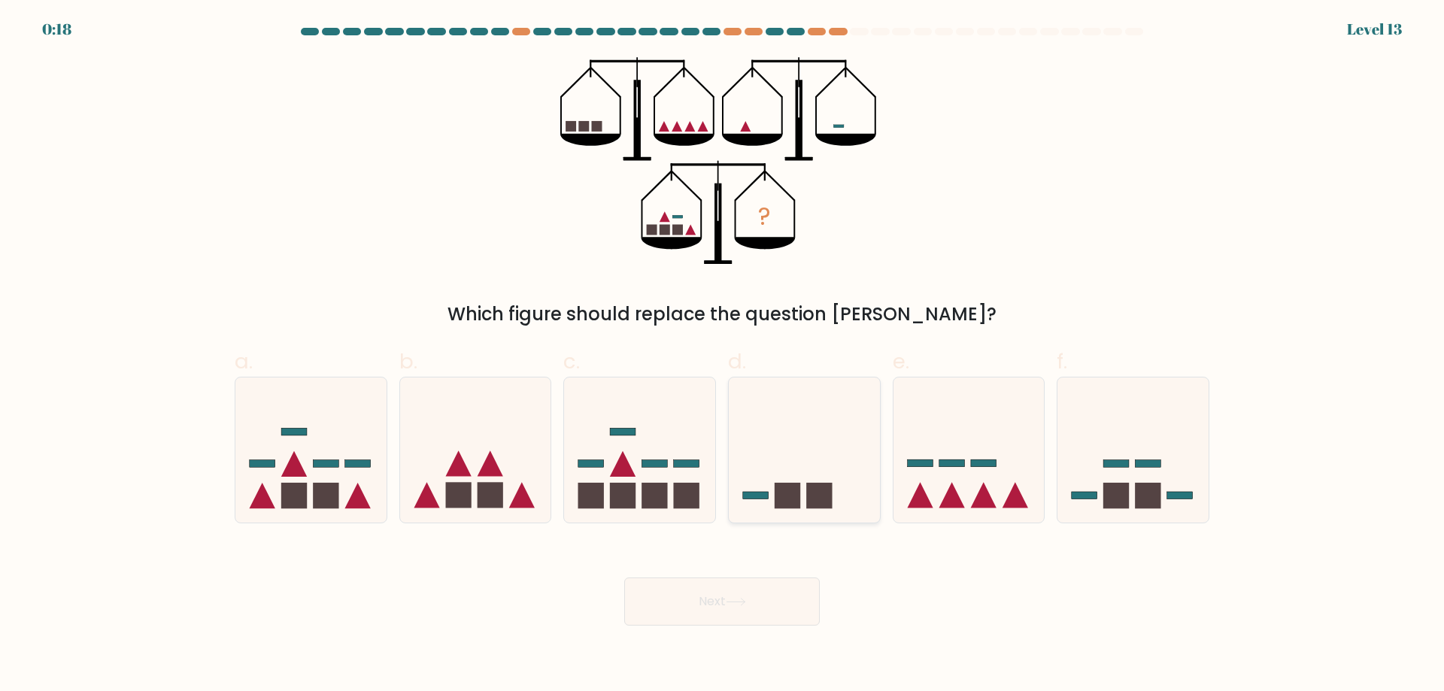
click at [769, 415] on icon at bounding box center [804, 449] width 151 height 125
click at [723, 356] on input "d." at bounding box center [722, 351] width 1 height 10
radio input "true"
click at [742, 611] on button "Next" at bounding box center [722, 602] width 196 height 48
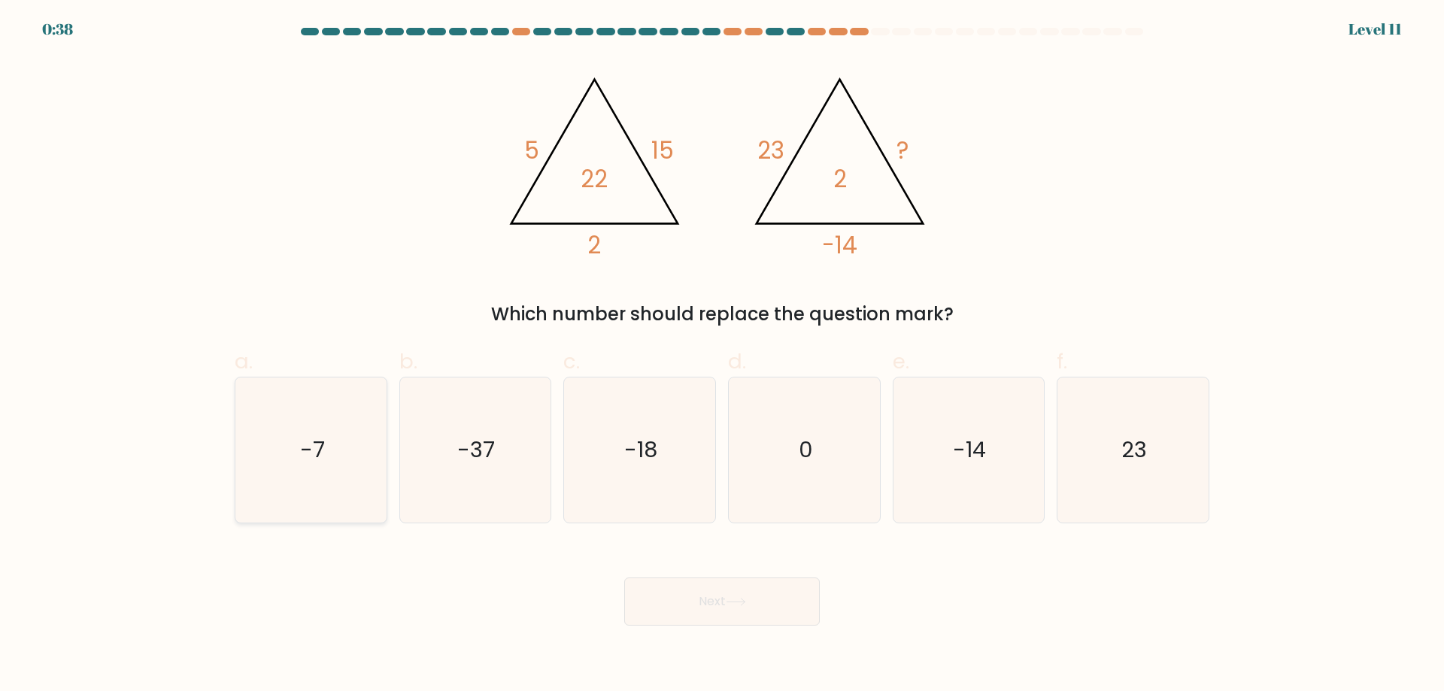
click at [335, 446] on icon "-7" at bounding box center [310, 450] width 145 height 145
click at [722, 356] on input "a. -7" at bounding box center [722, 351] width 1 height 10
radio input "true"
click at [783, 589] on button "Next" at bounding box center [722, 602] width 196 height 48
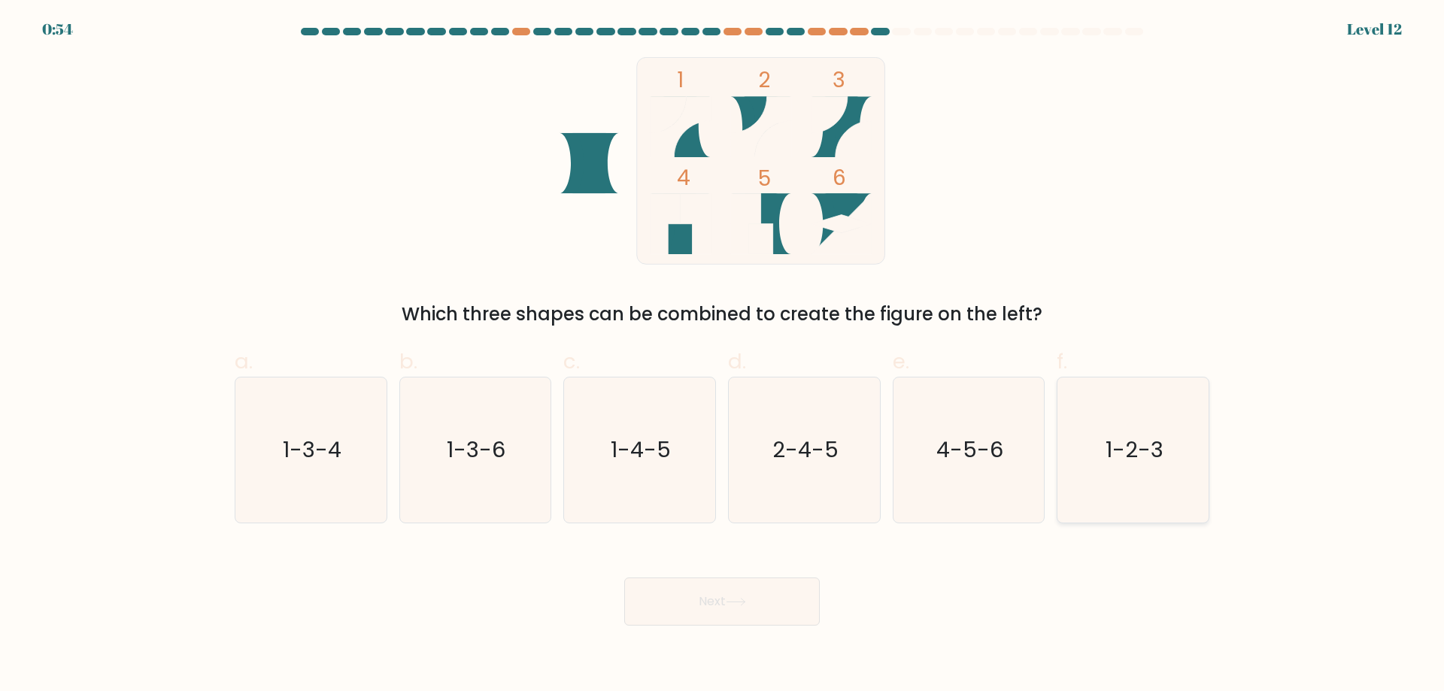
click at [1113, 424] on icon "1-2-3" at bounding box center [1132, 450] width 145 height 145
click at [723, 356] on input "f. 1-2-3" at bounding box center [722, 351] width 1 height 10
radio input "true"
click at [734, 593] on button "Next" at bounding box center [722, 602] width 196 height 48
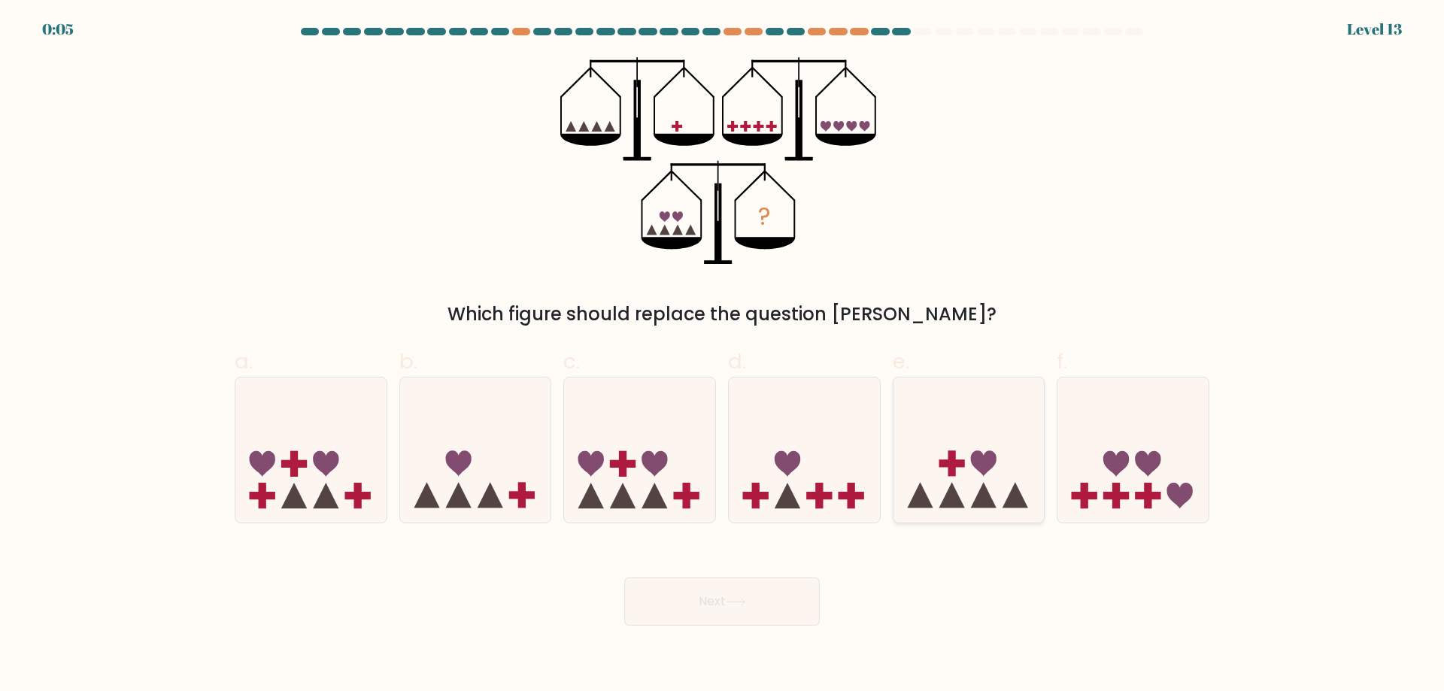
click at [961, 468] on rect at bounding box center [952, 464] width 26 height 8
click at [723, 356] on input "e." at bounding box center [722, 351] width 1 height 10
radio input "true"
click at [765, 598] on button "Next" at bounding box center [722, 602] width 196 height 48
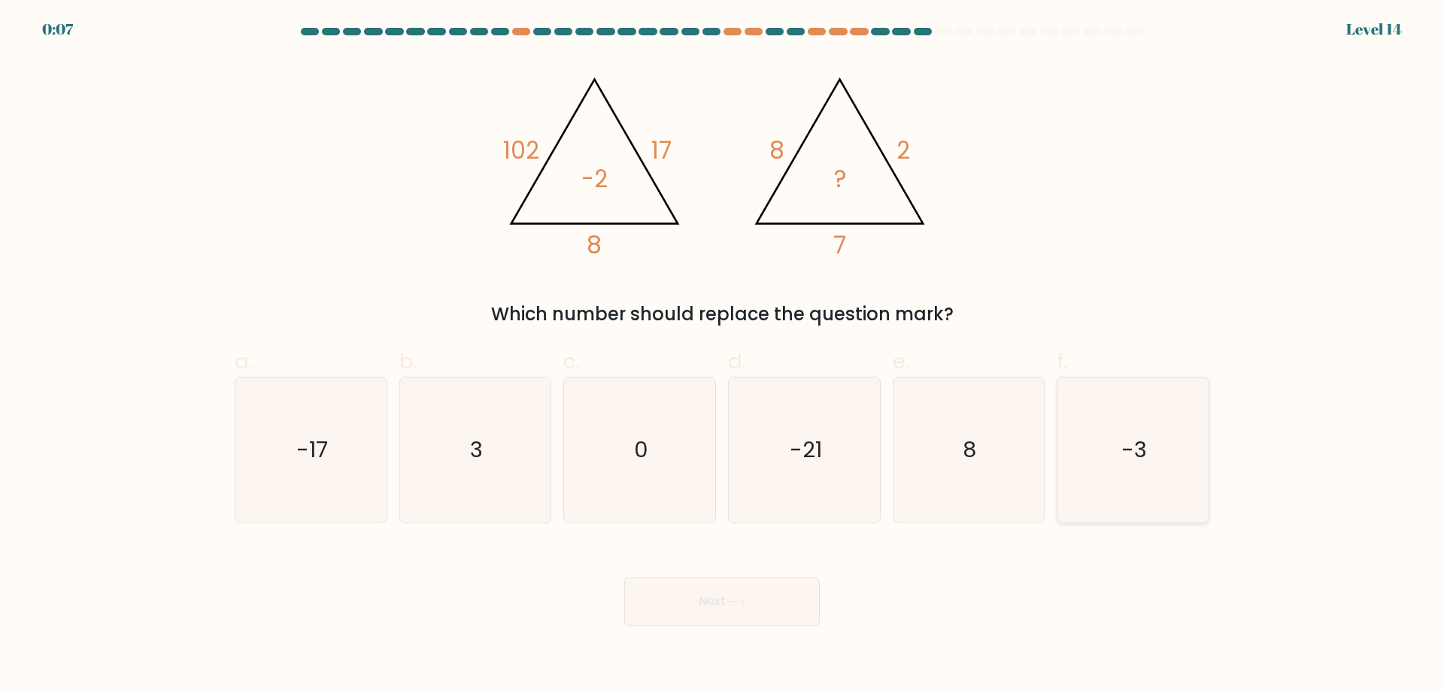
click at [1162, 450] on icon "-3" at bounding box center [1132, 450] width 145 height 145
click at [723, 356] on input "f. -3" at bounding box center [722, 351] width 1 height 10
radio input "true"
click at [721, 611] on button "Next" at bounding box center [722, 602] width 196 height 48
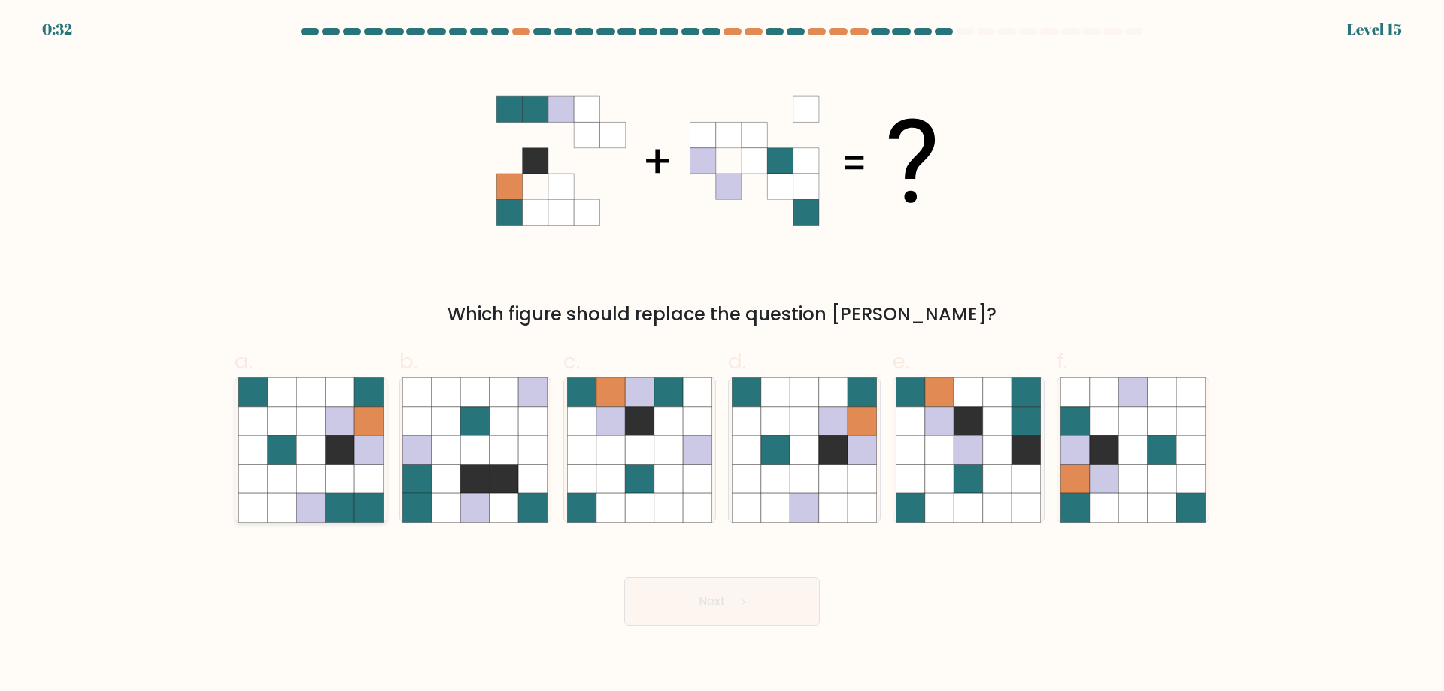
click at [263, 429] on icon at bounding box center [252, 421] width 29 height 29
click at [722, 356] on input "a." at bounding box center [722, 351] width 1 height 10
radio input "true"
click at [735, 596] on button "Next" at bounding box center [722, 602] width 196 height 48
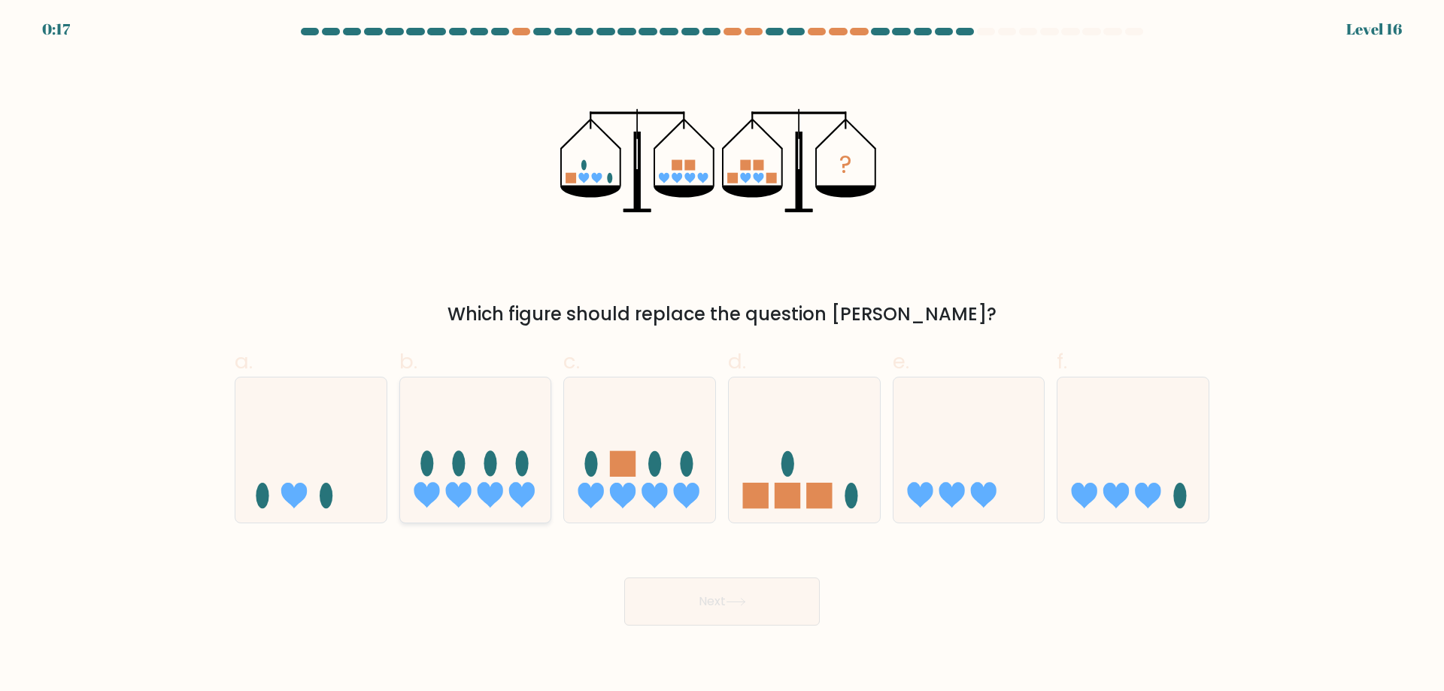
click at [486, 478] on icon at bounding box center [475, 449] width 151 height 125
click at [722, 356] on input "b." at bounding box center [722, 351] width 1 height 10
radio input "true"
click at [712, 606] on button "Next" at bounding box center [722, 602] width 196 height 48
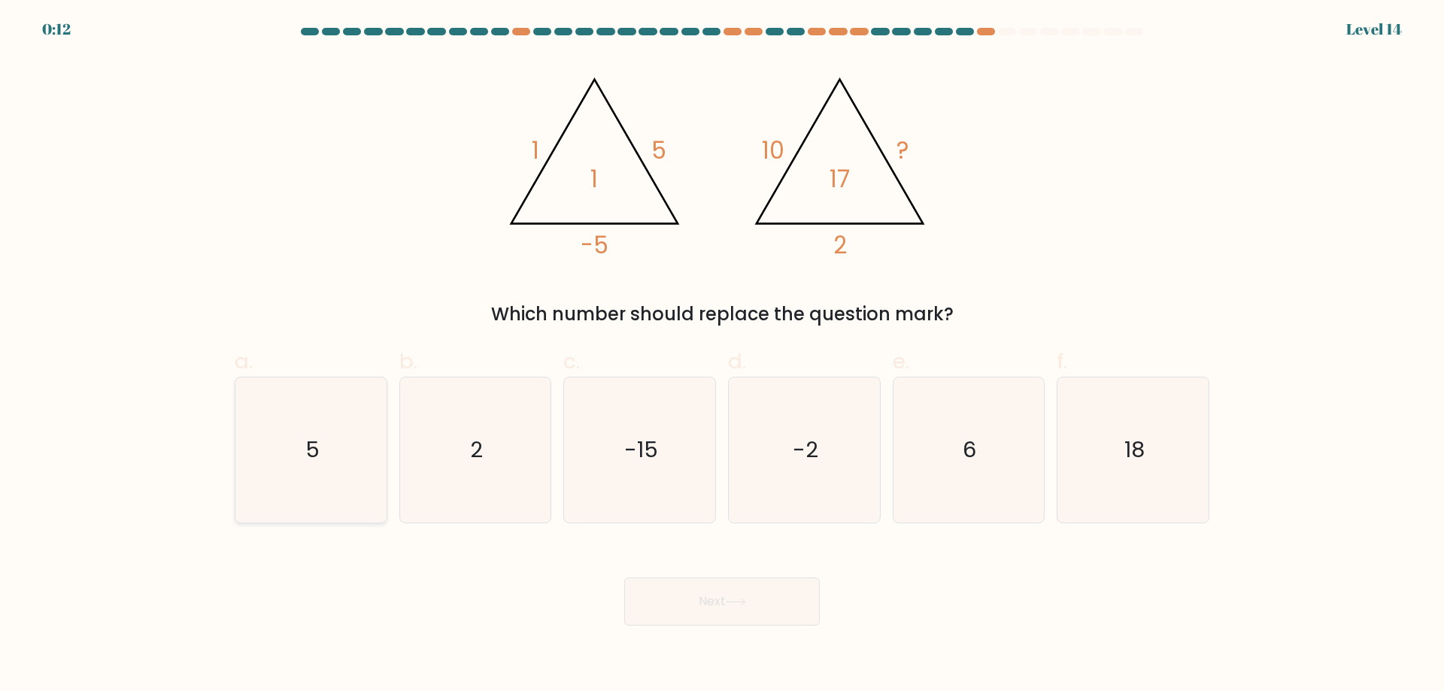
click at [316, 448] on text "5" at bounding box center [312, 450] width 14 height 30
click at [722, 356] on input "a. 5" at bounding box center [722, 351] width 1 height 10
radio input "true"
click at [693, 602] on button "Next" at bounding box center [722, 602] width 196 height 48
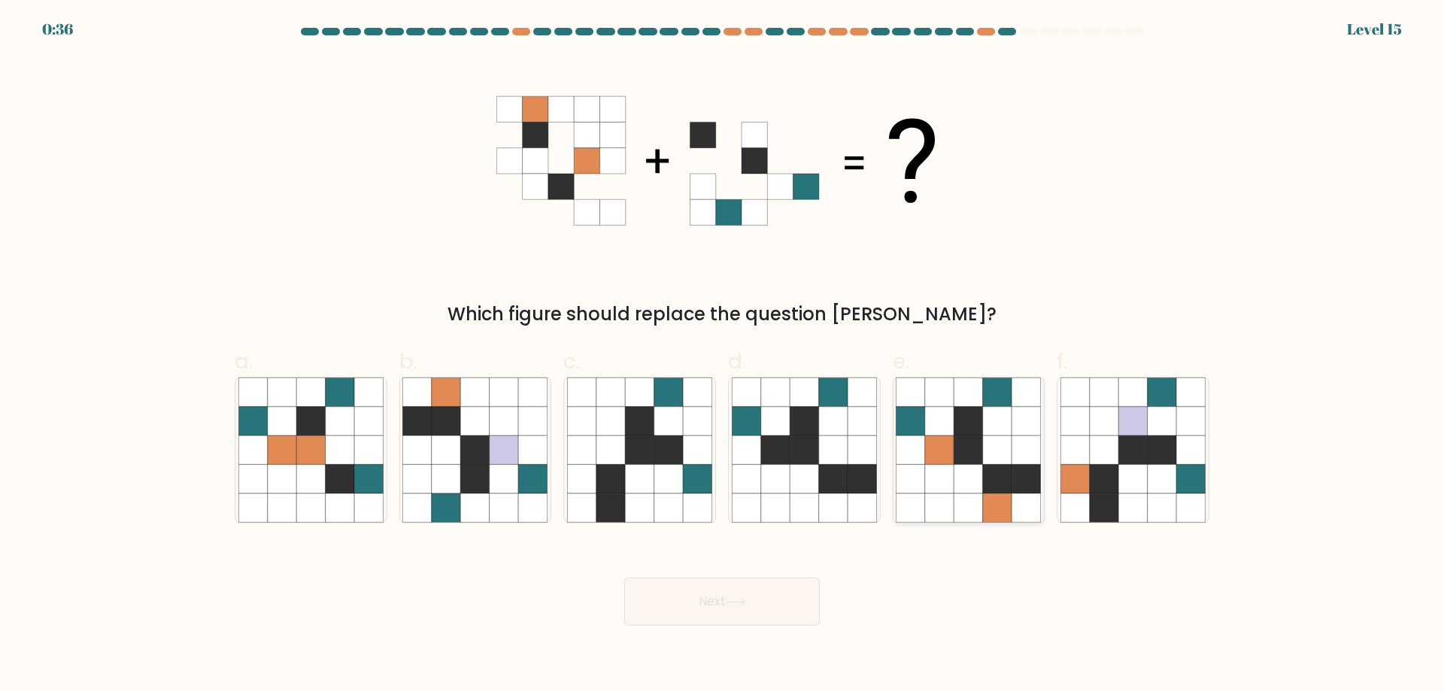
click at [978, 487] on icon at bounding box center [968, 479] width 29 height 29
click at [723, 356] on input "e." at bounding box center [722, 351] width 1 height 10
radio input "true"
click at [720, 603] on button "Next" at bounding box center [722, 602] width 196 height 48
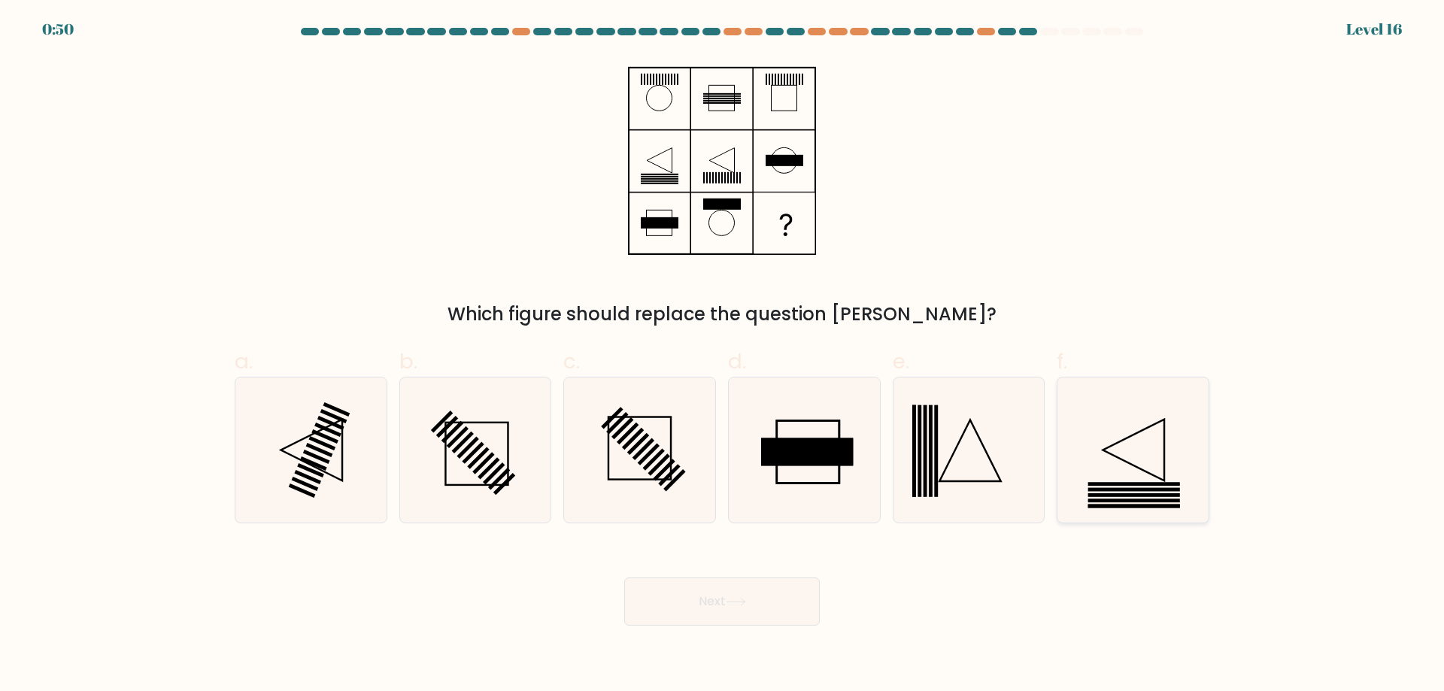
click at [1131, 461] on icon at bounding box center [1132, 450] width 145 height 145
click at [723, 356] on input "f." at bounding box center [722, 351] width 1 height 10
radio input "true"
click at [746, 605] on icon at bounding box center [736, 602] width 20 height 8
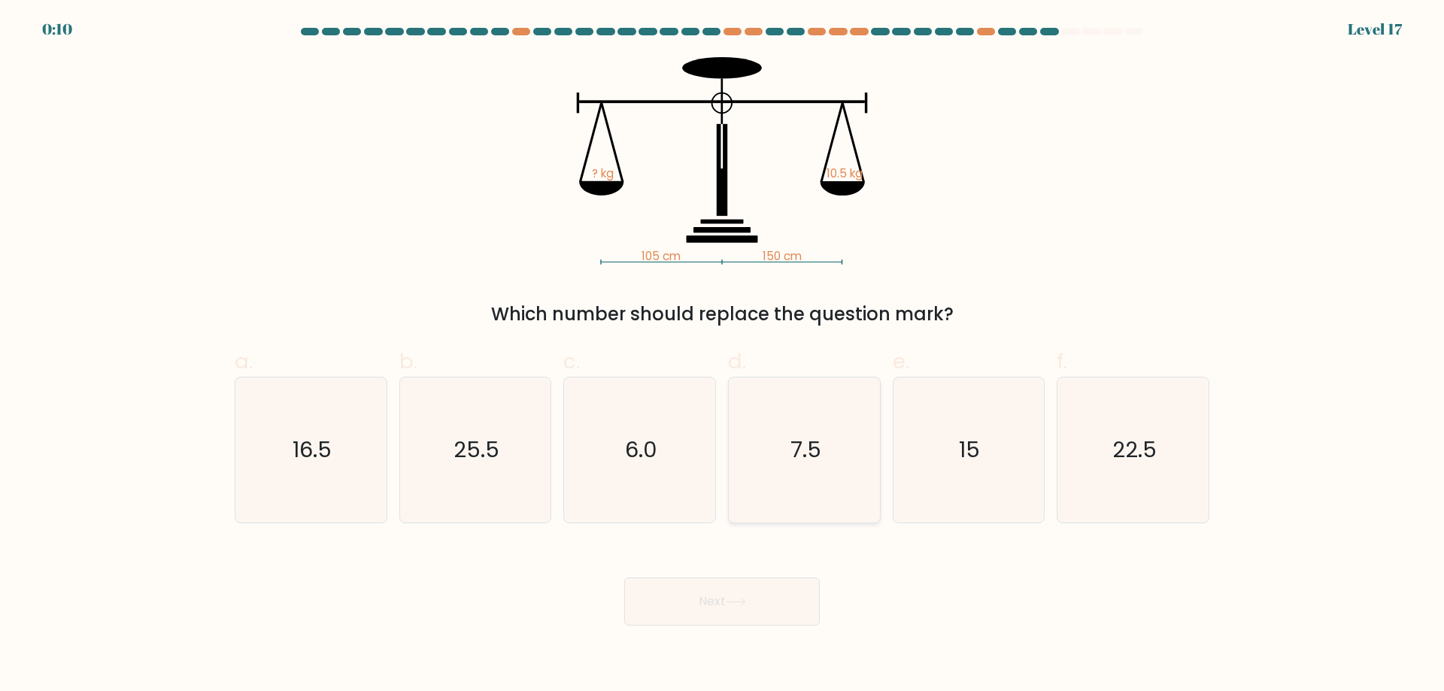
click at [774, 466] on icon "7.5" at bounding box center [804, 450] width 145 height 145
click at [723, 356] on input "d. 7.5" at bounding box center [722, 351] width 1 height 10
radio input "true"
click at [740, 599] on icon at bounding box center [736, 602] width 20 height 8
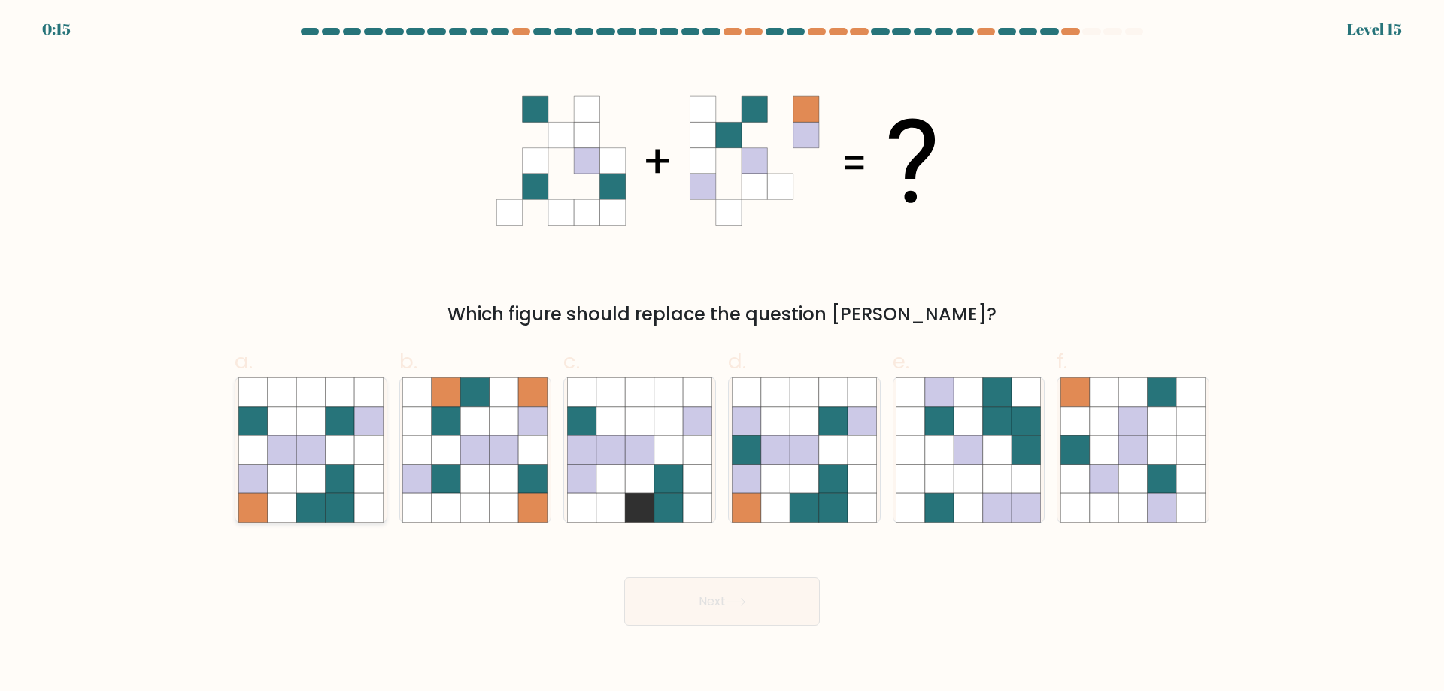
click at [293, 501] on icon at bounding box center [282, 507] width 29 height 29
click at [722, 356] on input "a." at bounding box center [722, 351] width 1 height 10
radio input "true"
click at [728, 596] on button "Next" at bounding box center [722, 602] width 196 height 48
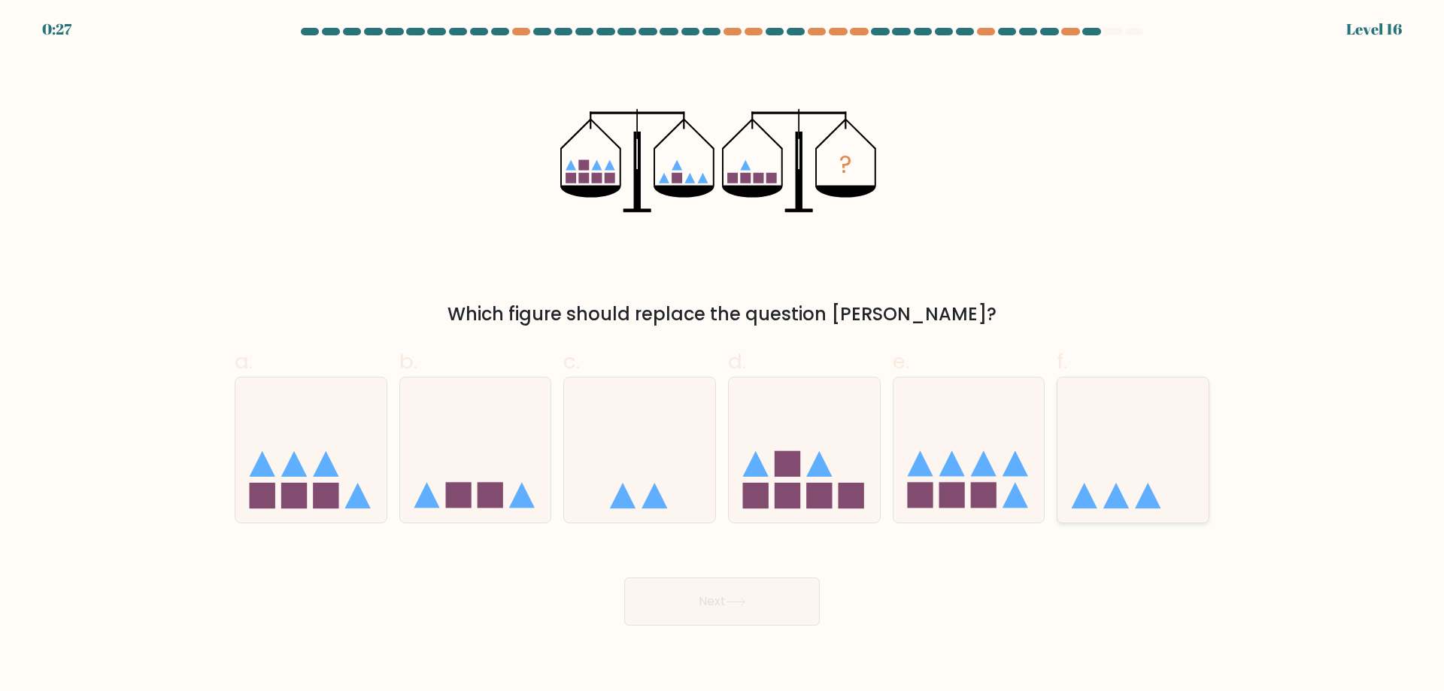
click at [1155, 434] on icon at bounding box center [1132, 449] width 151 height 125
click at [723, 356] on input "f." at bounding box center [722, 351] width 1 height 10
radio input "true"
click at [778, 595] on button "Next" at bounding box center [722, 602] width 196 height 48
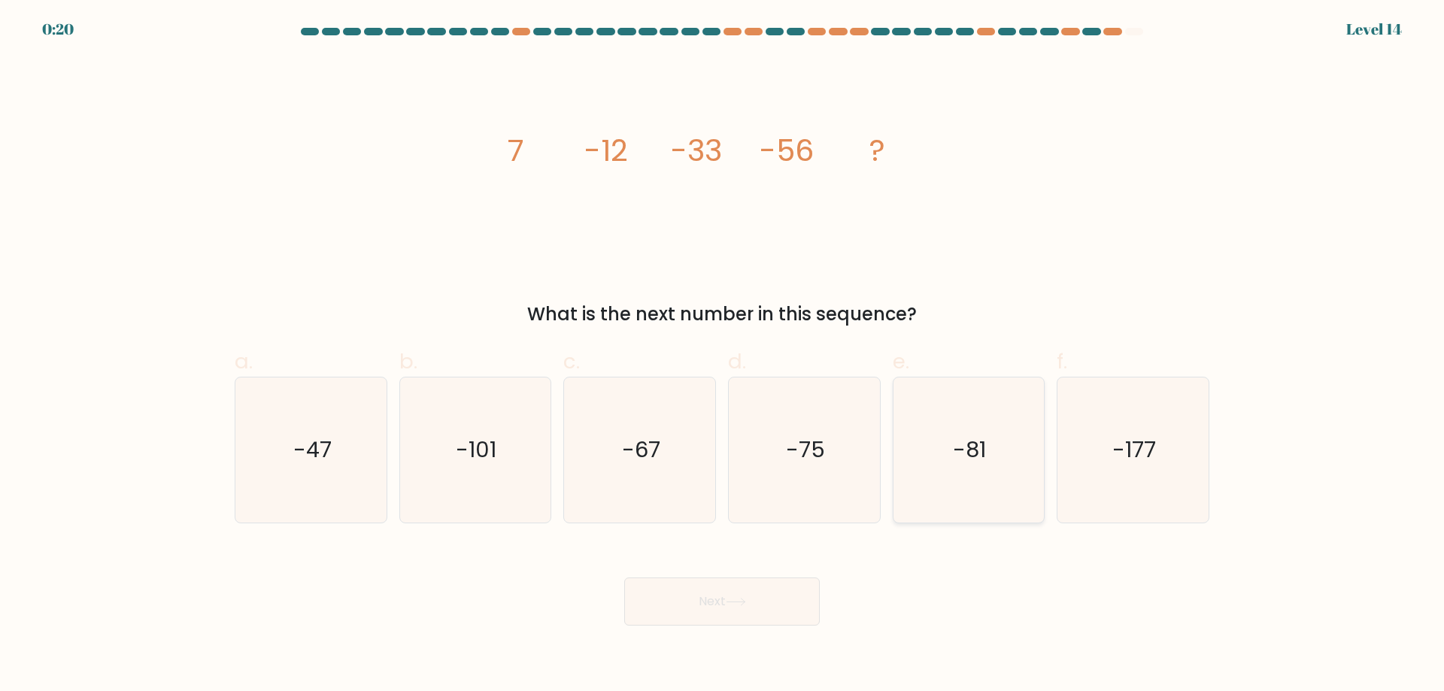
click at [1005, 466] on icon "-81" at bounding box center [968, 450] width 145 height 145
click at [723, 356] on input "e. -81" at bounding box center [722, 351] width 1 height 10
radio input "true"
click at [740, 603] on icon at bounding box center [736, 602] width 20 height 8
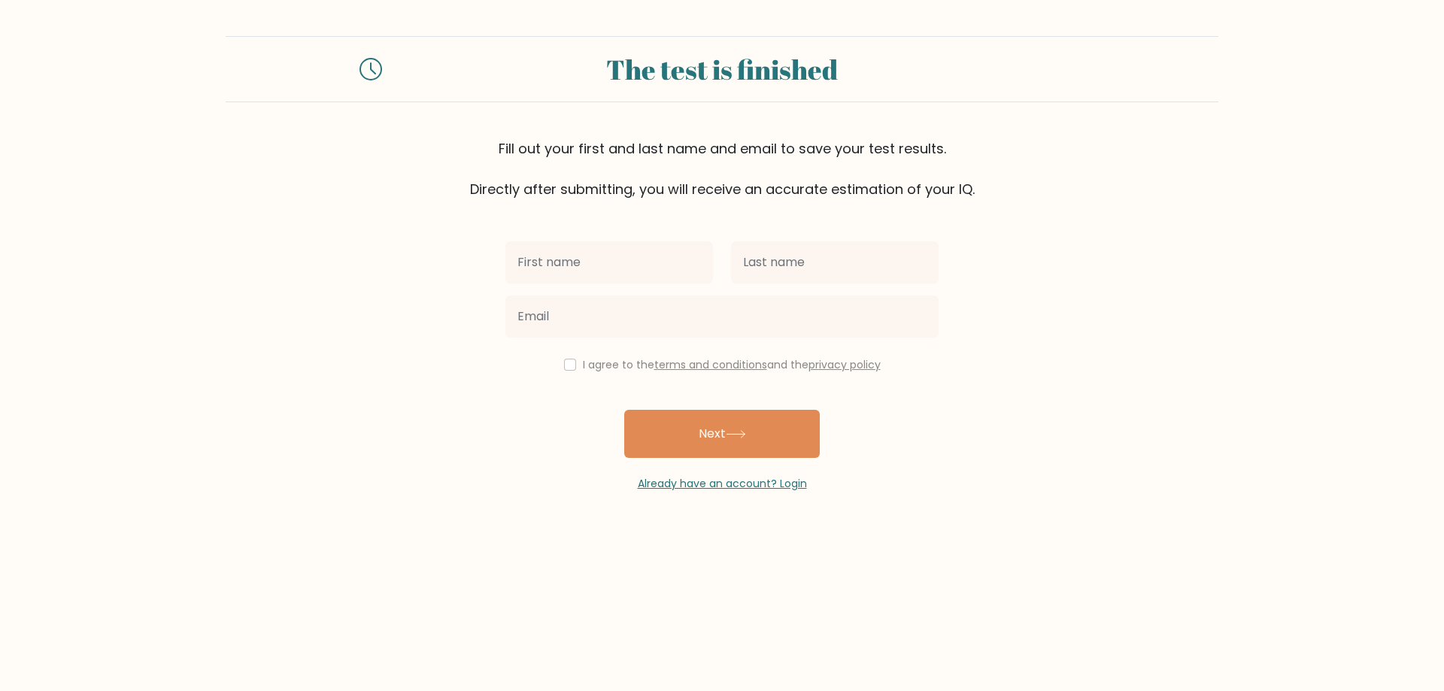
click at [620, 262] on input "text" at bounding box center [609, 262] width 208 height 42
type input "Jason"
click at [838, 249] on input "text" at bounding box center [835, 262] width 208 height 42
type input "Elferink"
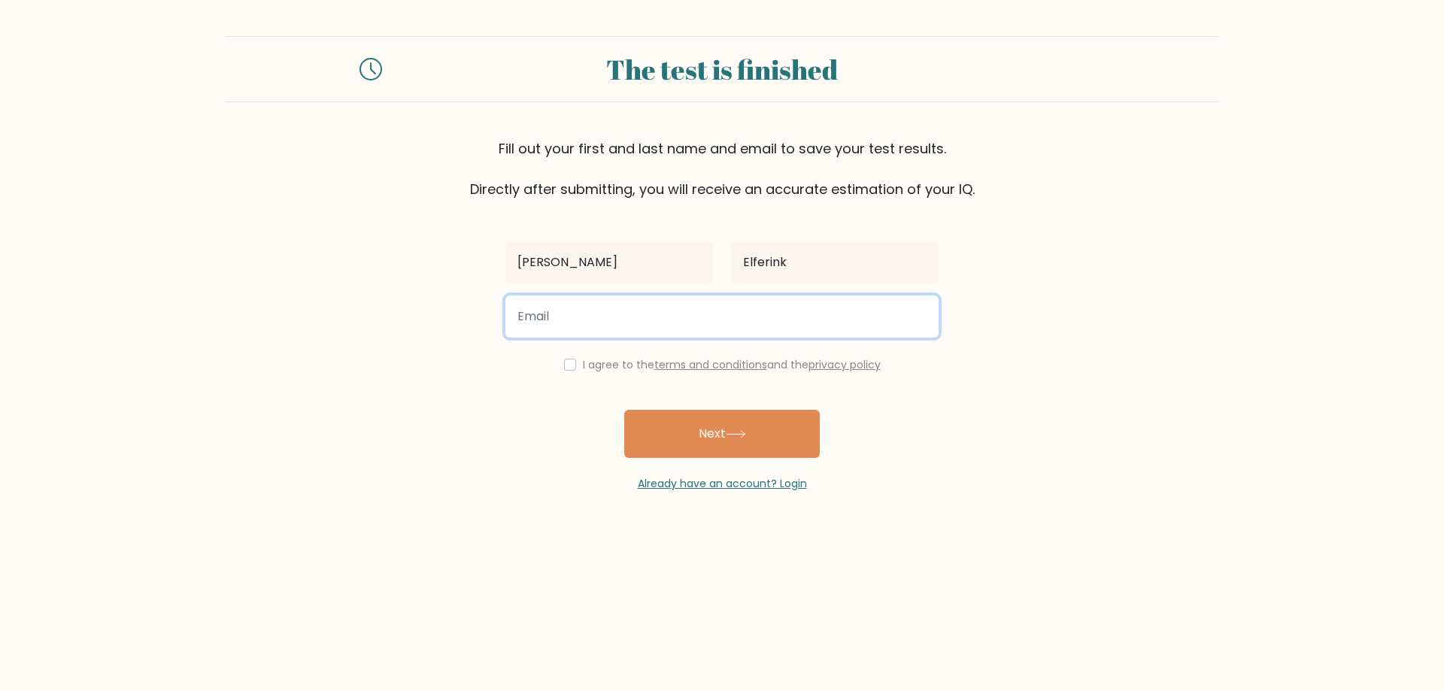
click at [602, 314] on input "email" at bounding box center [721, 317] width 433 height 42
type input "jasonelferink@gmail.com"
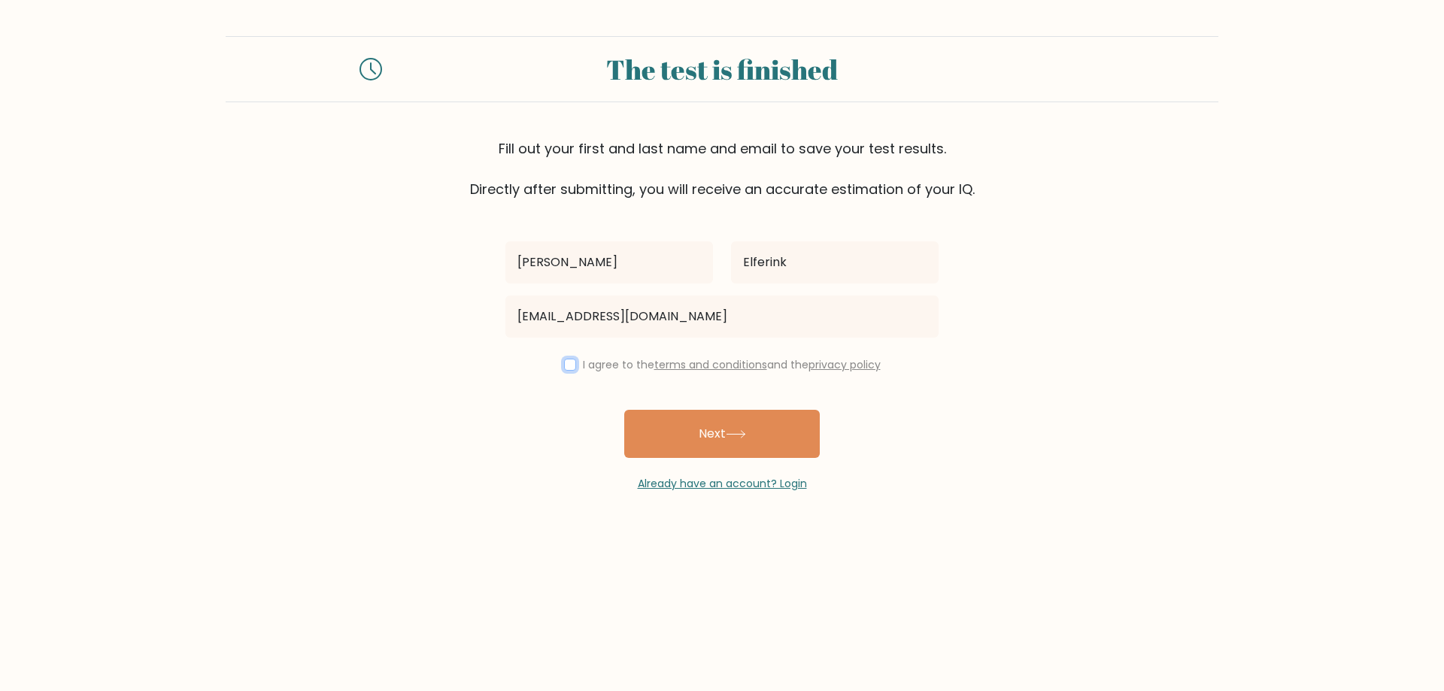
click at [566, 367] on input "checkbox" at bounding box center [570, 365] width 12 height 12
checkbox input "true"
click at [696, 429] on button "Next" at bounding box center [722, 434] width 196 height 48
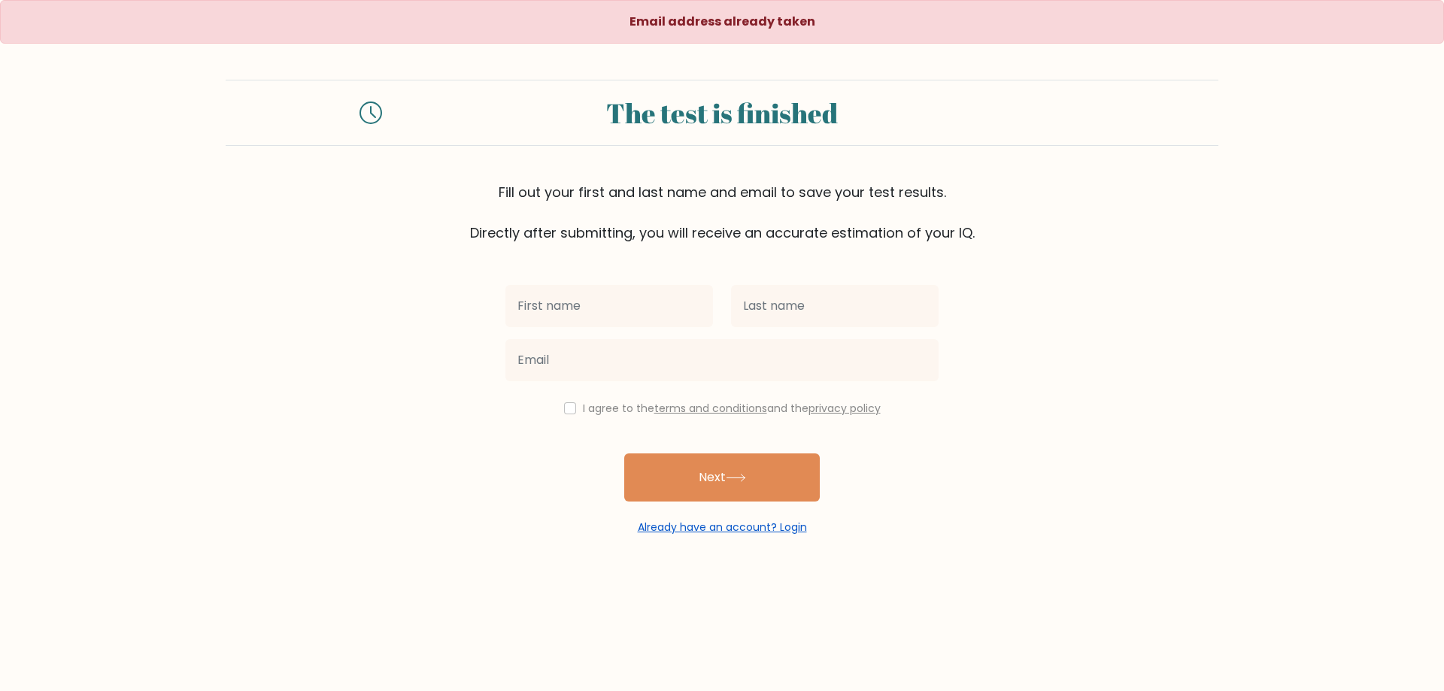
click at [681, 531] on link "Already have an account? Login" at bounding box center [722, 527] width 169 height 15
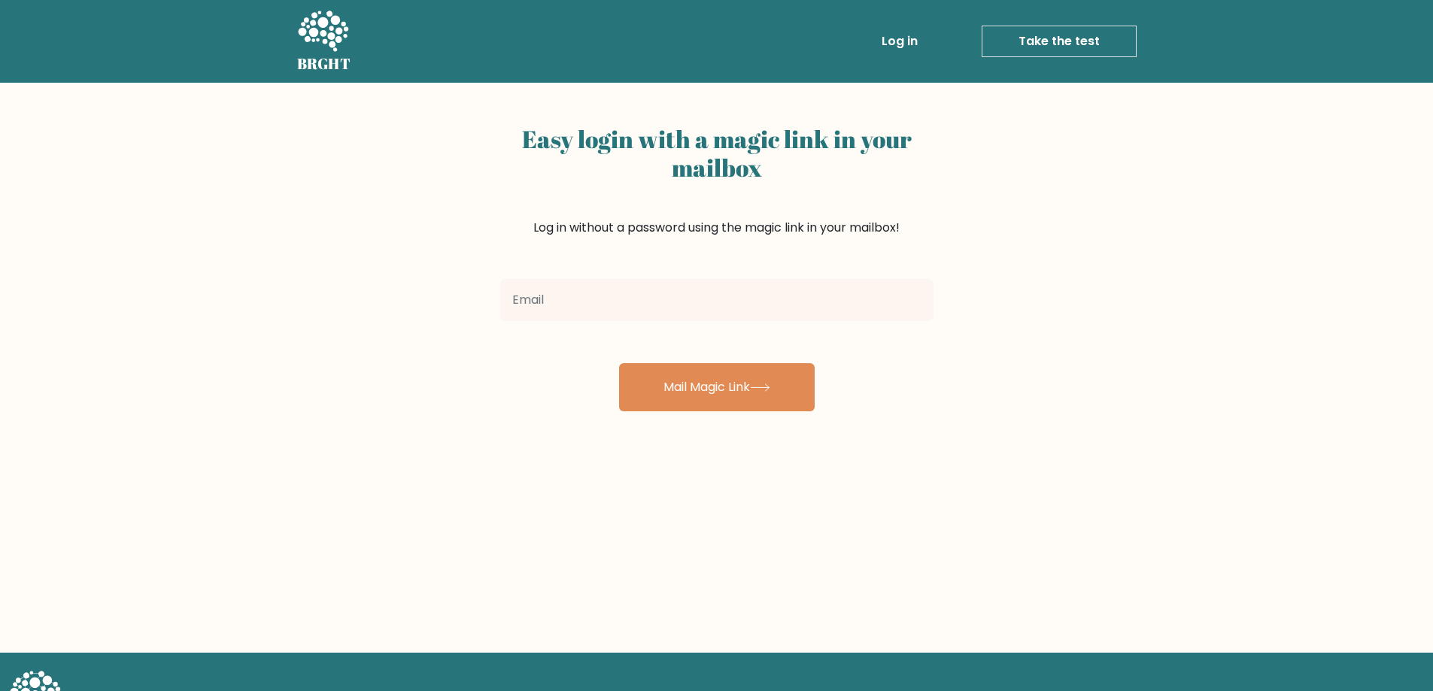
click at [557, 302] on input "email" at bounding box center [716, 300] width 433 height 42
type input "jason.elferink1@gmail.com"
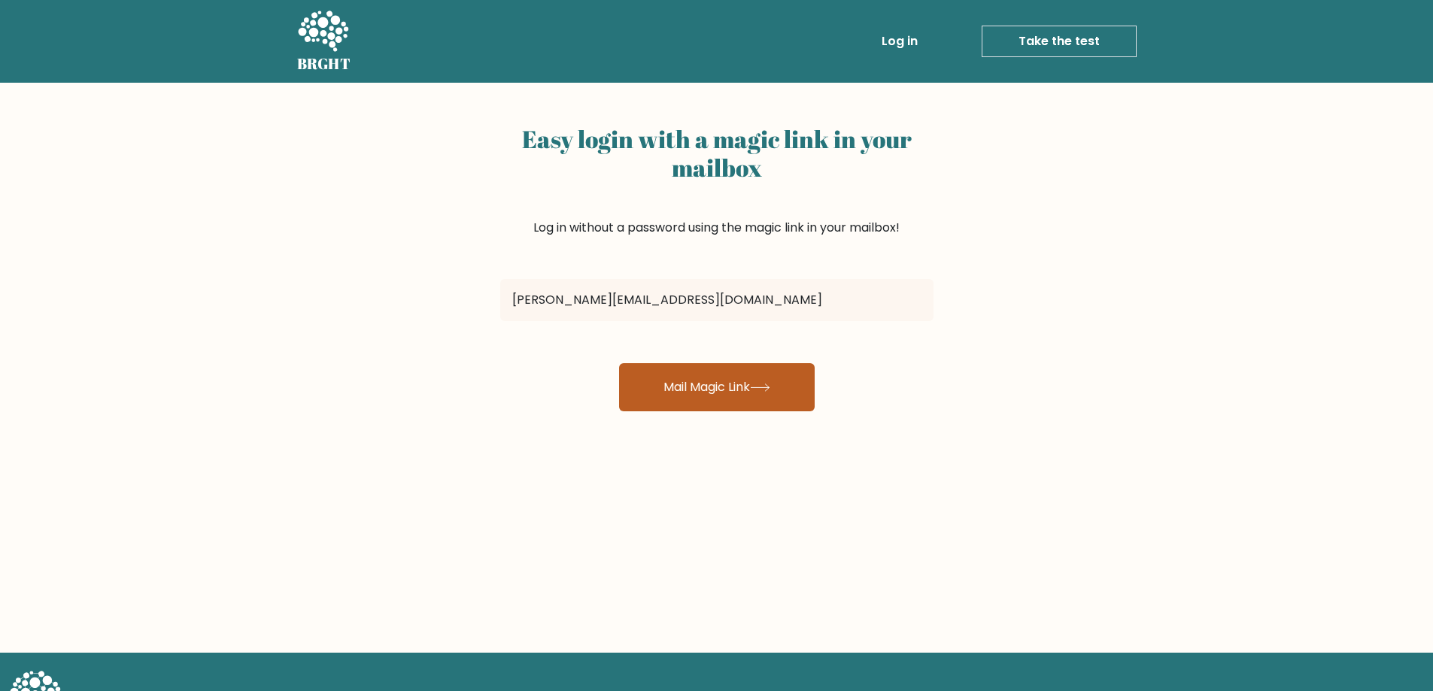
click at [669, 392] on button "Mail Magic Link" at bounding box center [717, 387] width 196 height 48
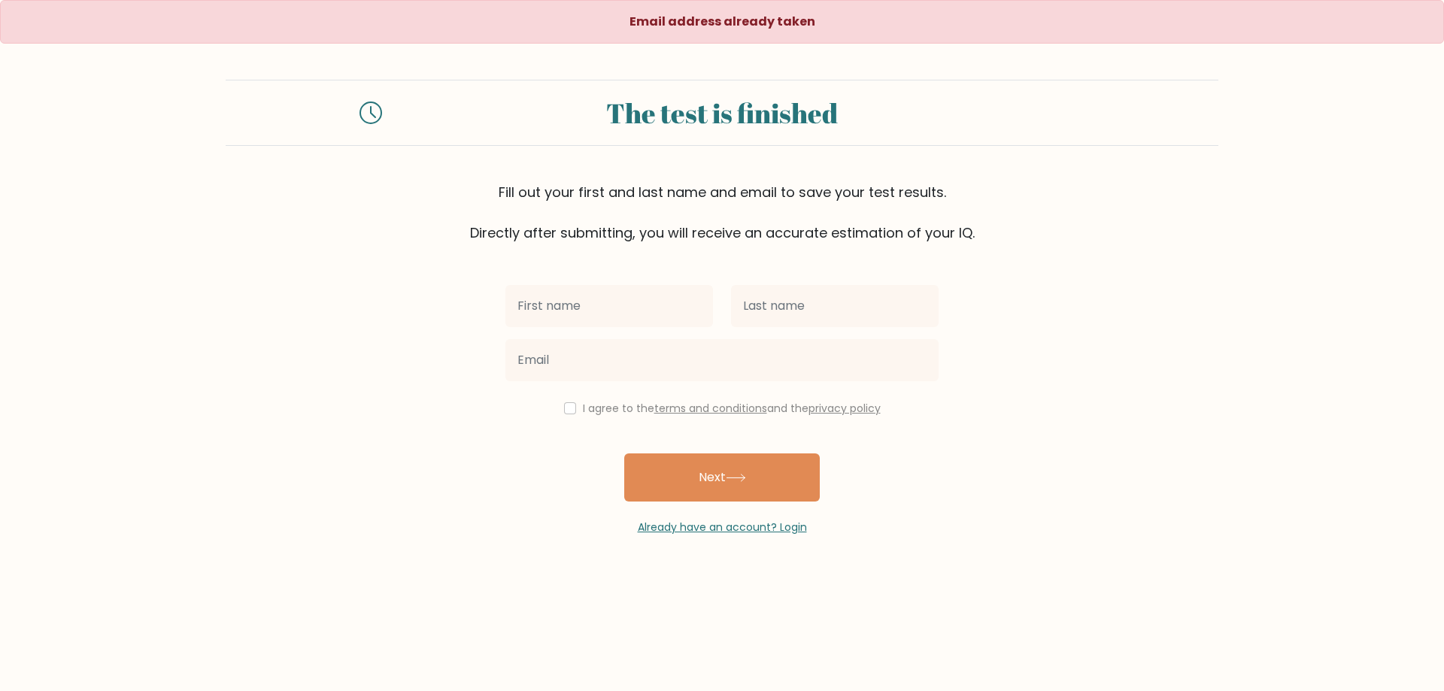
click at [602, 305] on input "text" at bounding box center [609, 306] width 208 height 42
type input "[PERSON_NAME]"
click at [778, 298] on input "text" at bounding box center [835, 306] width 208 height 42
type input "Elferink"
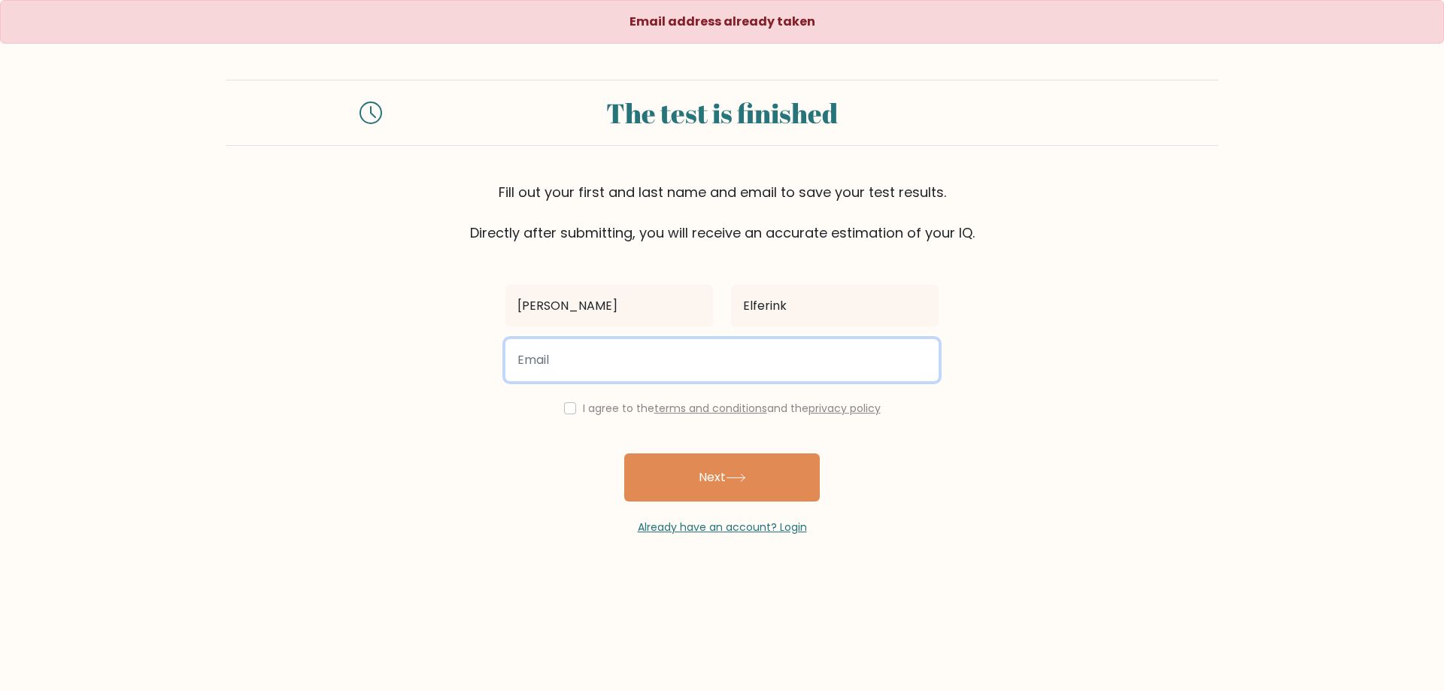
click at [647, 359] on input "email" at bounding box center [721, 360] width 433 height 42
type input "jason.elferink@nwu.ac.za"
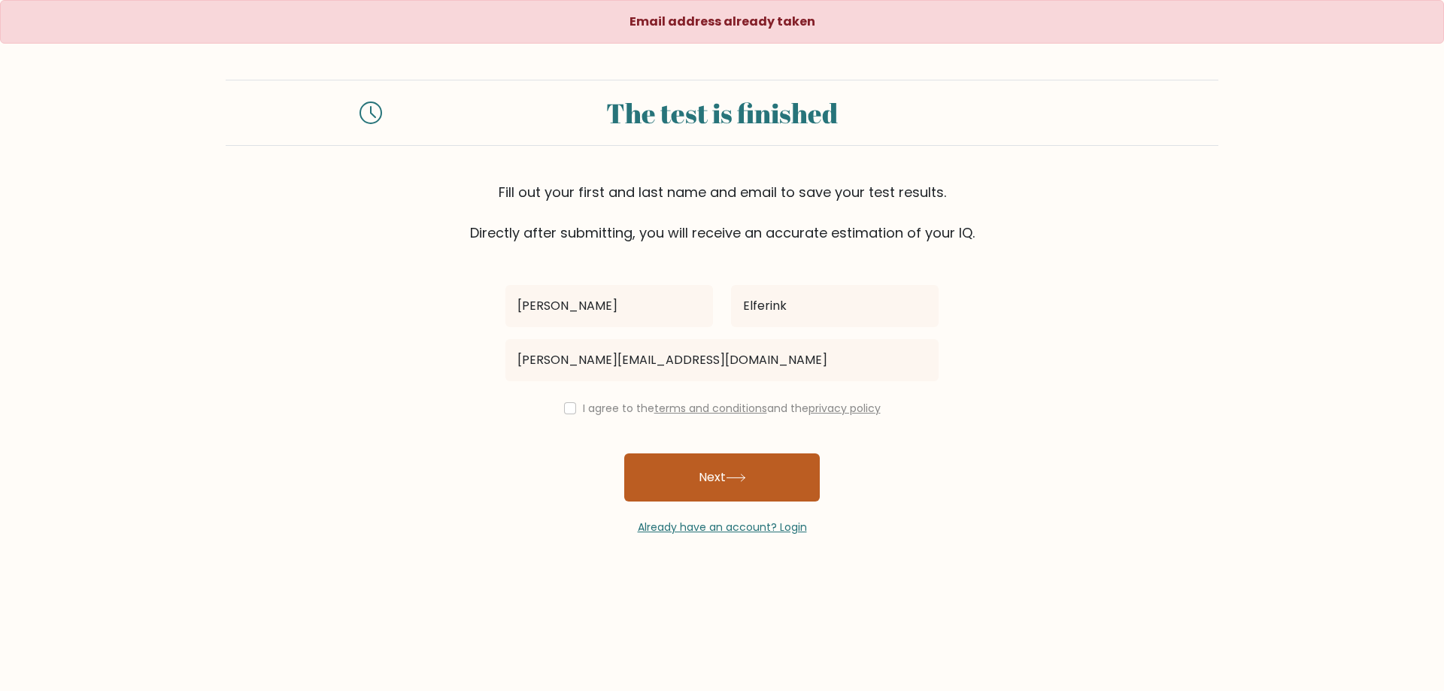
click at [699, 480] on button "Next" at bounding box center [722, 477] width 196 height 48
click at [566, 405] on input "checkbox" at bounding box center [570, 408] width 12 height 12
checkbox input "true"
click at [698, 479] on button "Next" at bounding box center [722, 477] width 196 height 48
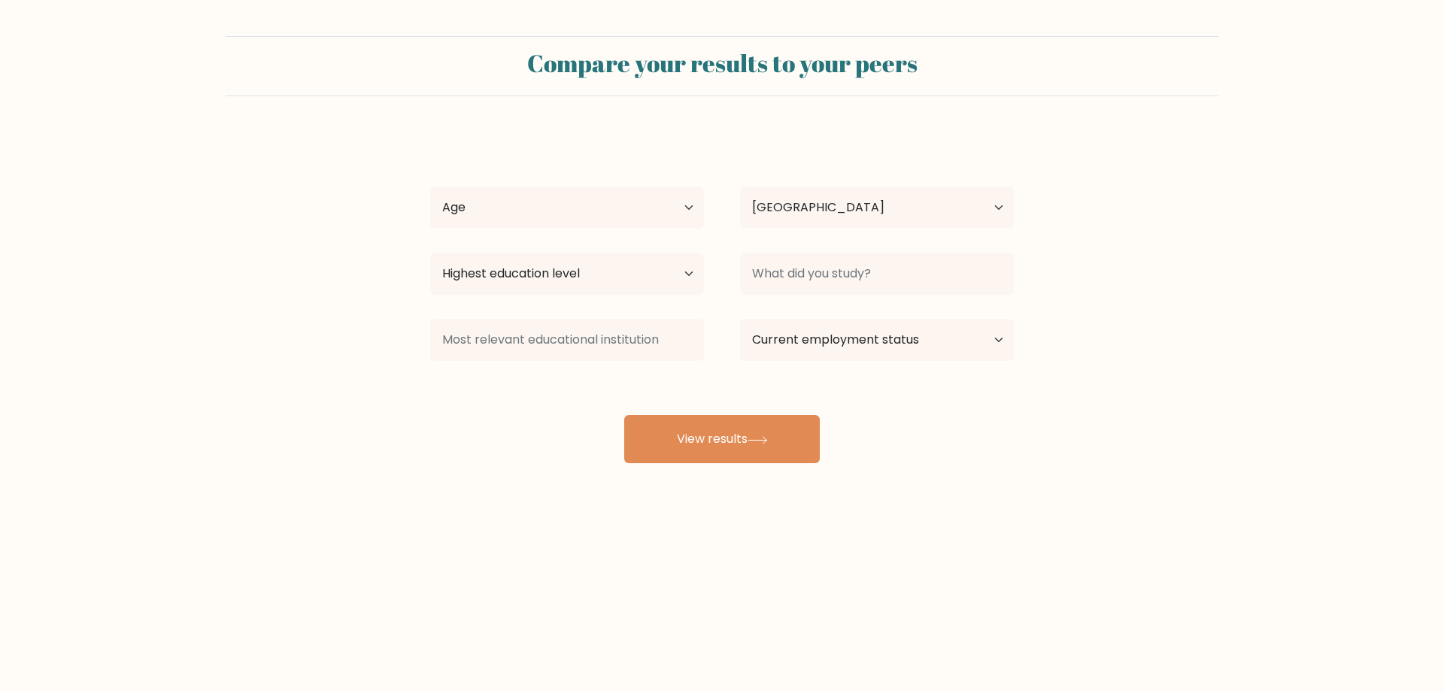
select select "ZA"
click at [676, 204] on select "Age Under [DEMOGRAPHIC_DATA] [DEMOGRAPHIC_DATA] [DEMOGRAPHIC_DATA] [DEMOGRAPHIC…" at bounding box center [567, 208] width 274 height 42
select select "25_34"
click at [430, 187] on select "Age Under [DEMOGRAPHIC_DATA] [DEMOGRAPHIC_DATA] [DEMOGRAPHIC_DATA] [DEMOGRAPHIC…" at bounding box center [567, 208] width 274 height 42
click at [896, 210] on select "Country [GEOGRAPHIC_DATA] [GEOGRAPHIC_DATA] [GEOGRAPHIC_DATA] [US_STATE] [GEOGR…" at bounding box center [877, 208] width 274 height 42
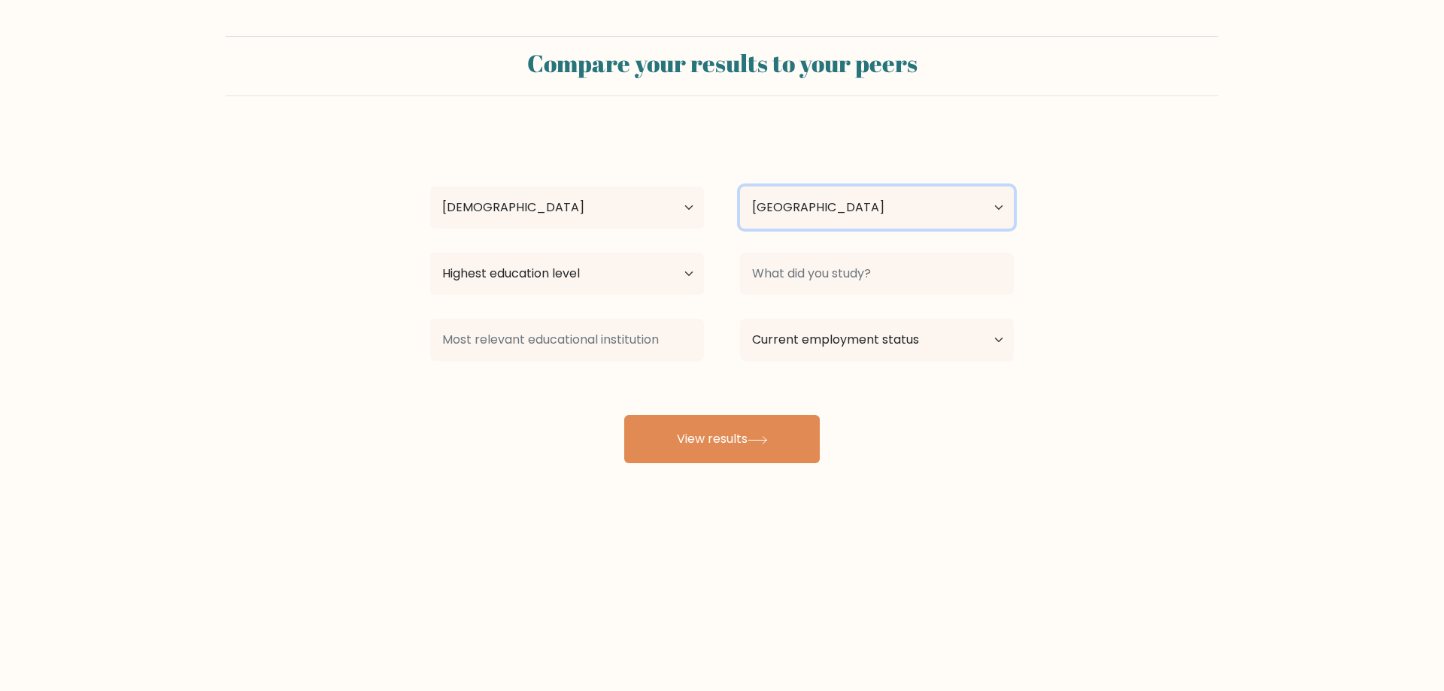
click at [740, 187] on select "Country [GEOGRAPHIC_DATA] [GEOGRAPHIC_DATA] [GEOGRAPHIC_DATA] [US_STATE] [GEOGR…" at bounding box center [877, 208] width 274 height 42
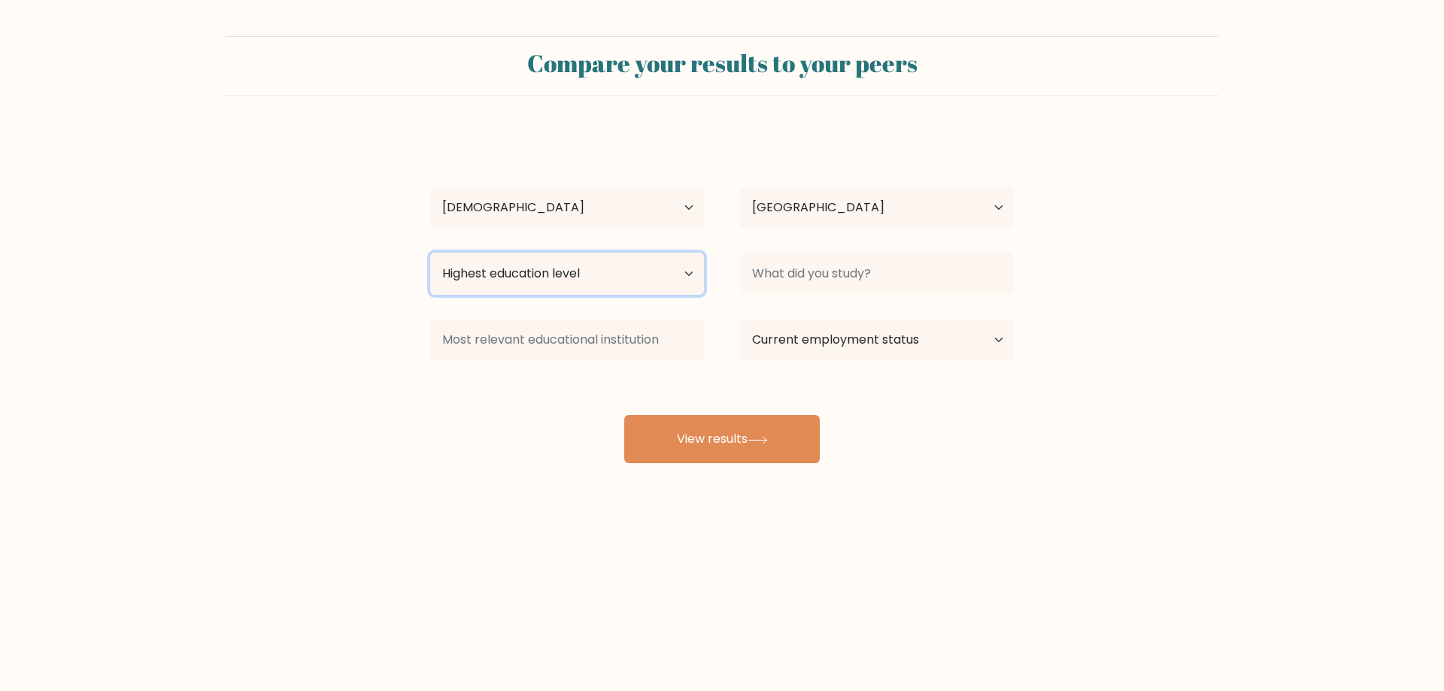
click at [604, 265] on select "Highest education level No schooling Primary Lower Secondary Upper Secondary Oc…" at bounding box center [567, 274] width 274 height 42
select select "masters_degree"
click at [430, 253] on select "Highest education level No schooling Primary Lower Secondary Upper Secondary Oc…" at bounding box center [567, 274] width 274 height 42
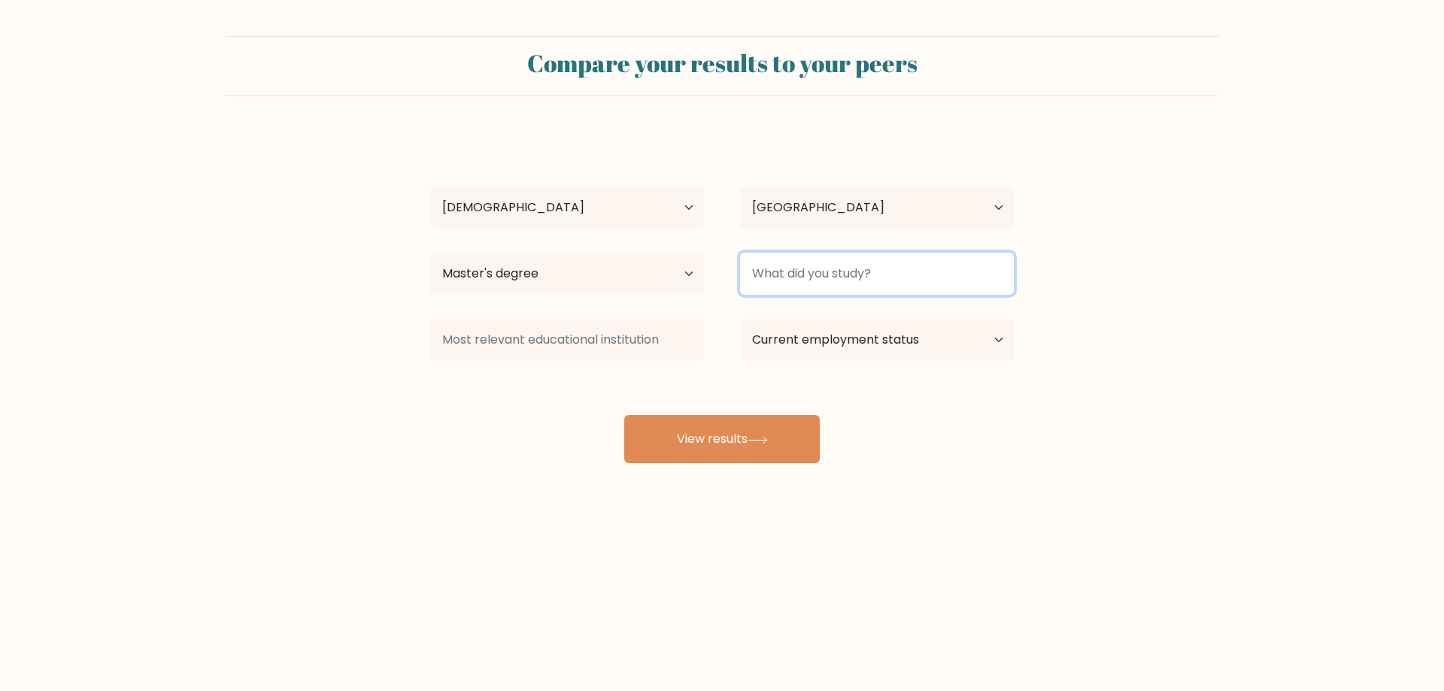
click at [833, 268] on input at bounding box center [877, 274] width 274 height 42
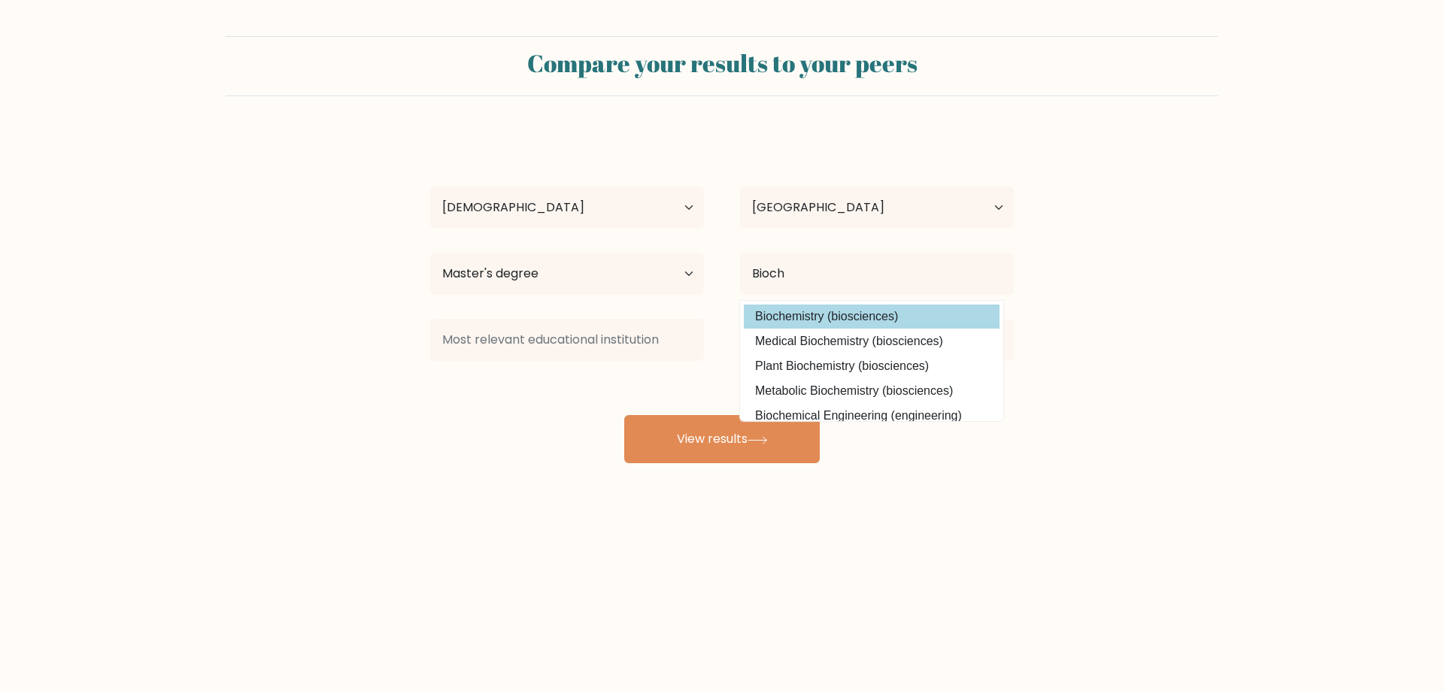
click at [804, 317] on option "Biochemistry (biosciences)" at bounding box center [872, 317] width 256 height 24
type input "Biochemistry"
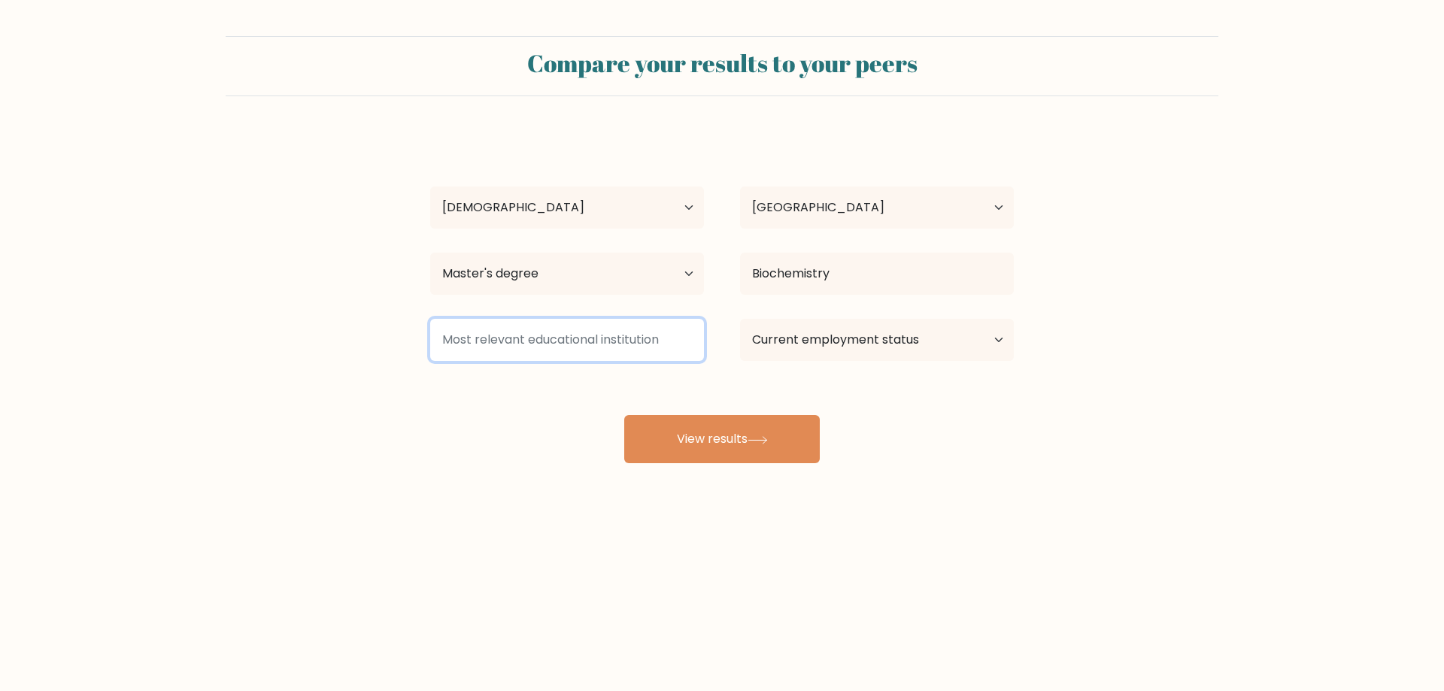
click at [650, 335] on input at bounding box center [567, 340] width 274 height 42
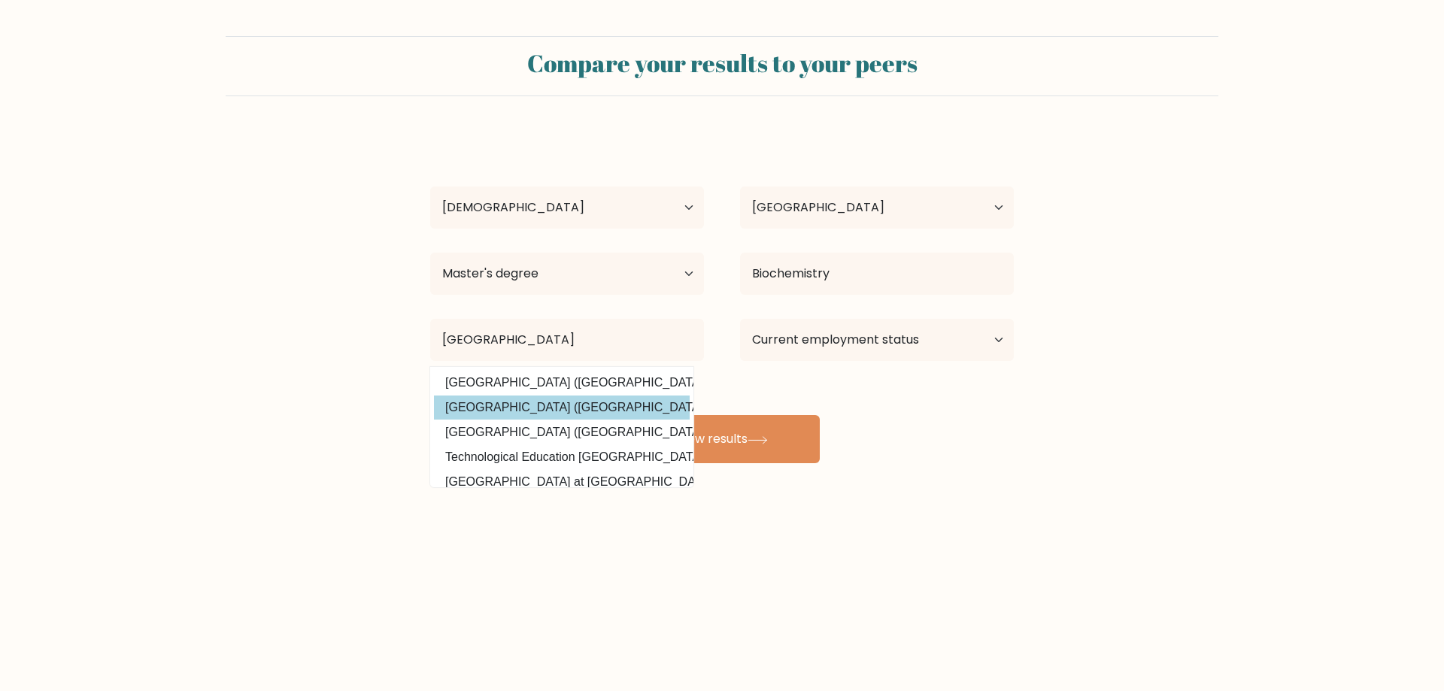
click at [550, 402] on option "North-West University (South Africa)" at bounding box center [562, 408] width 256 height 24
type input "[GEOGRAPHIC_DATA]"
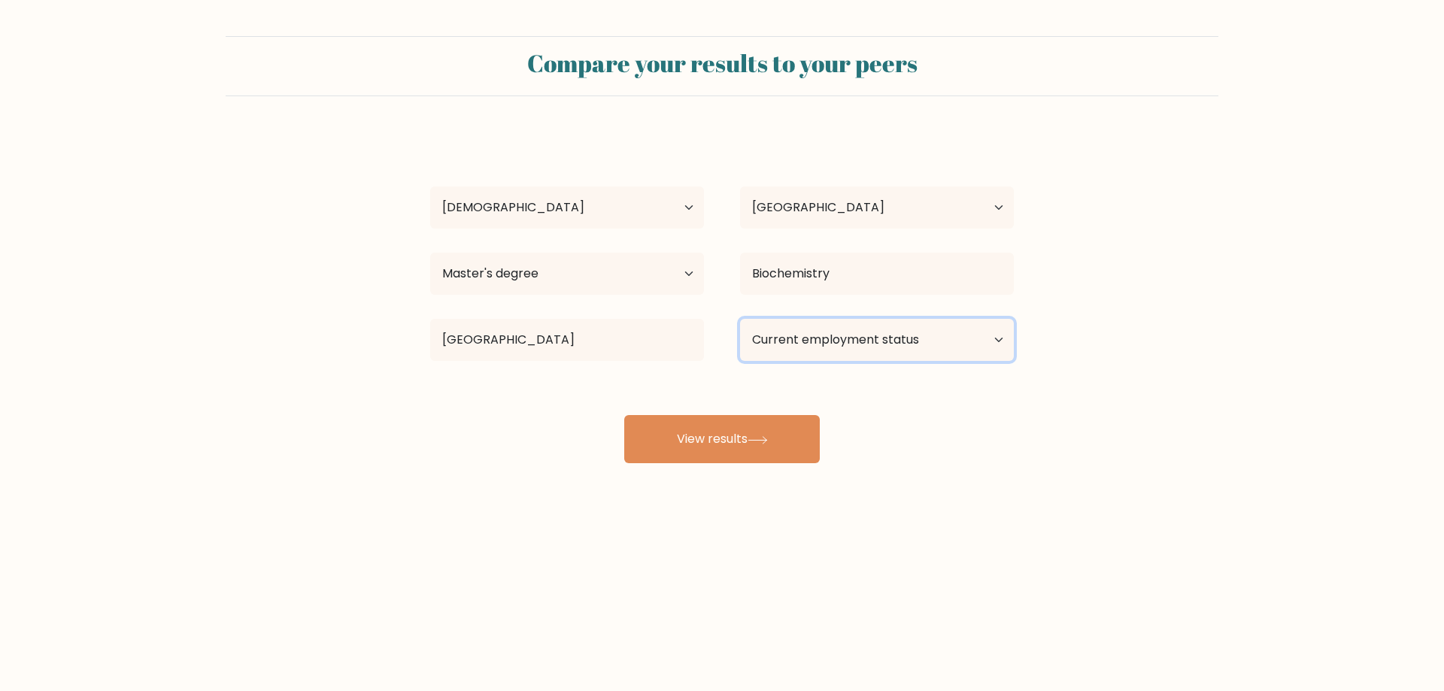
click at [899, 346] on select "Current employment status Employed Student Retired Other / prefer not to answer" at bounding box center [877, 340] width 274 height 42
select select "student"
click at [740, 319] on select "Current employment status Employed Student Retired Other / prefer not to answer" at bounding box center [877, 340] width 274 height 42
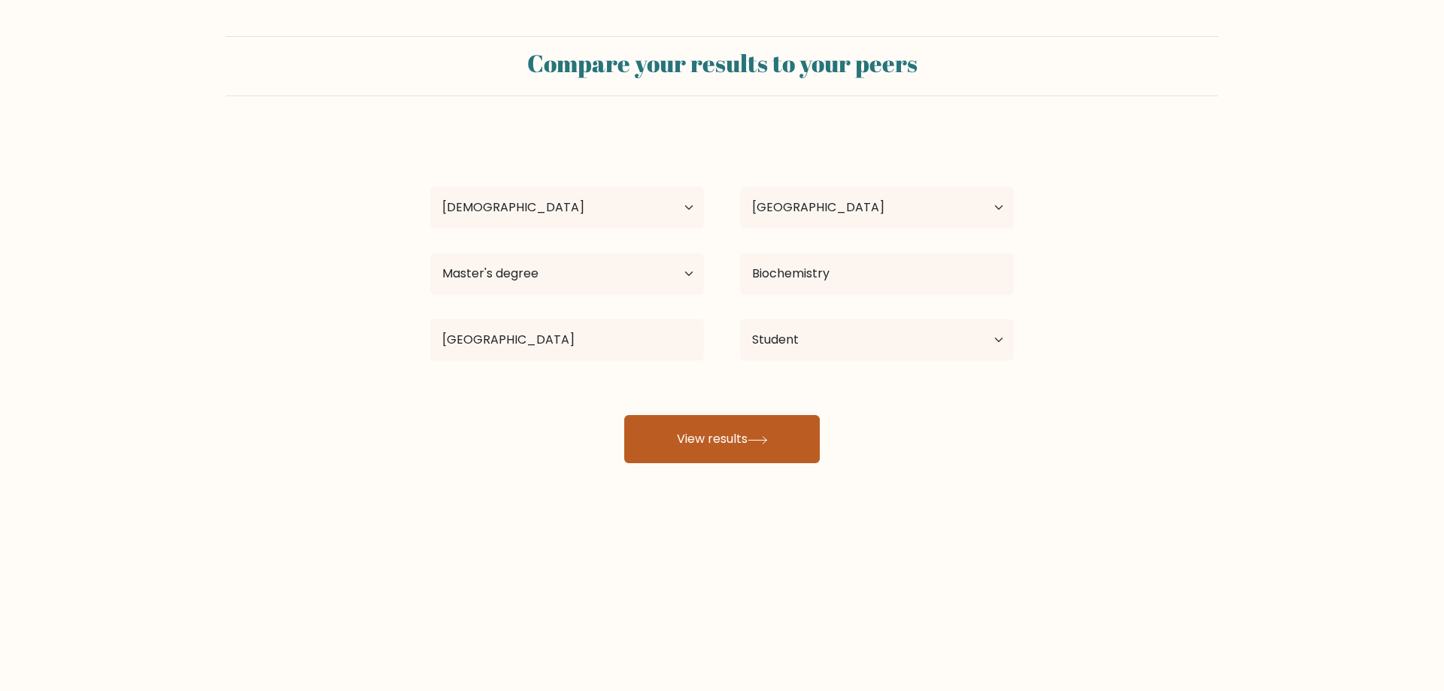
click at [723, 440] on button "View results" at bounding box center [722, 439] width 196 height 48
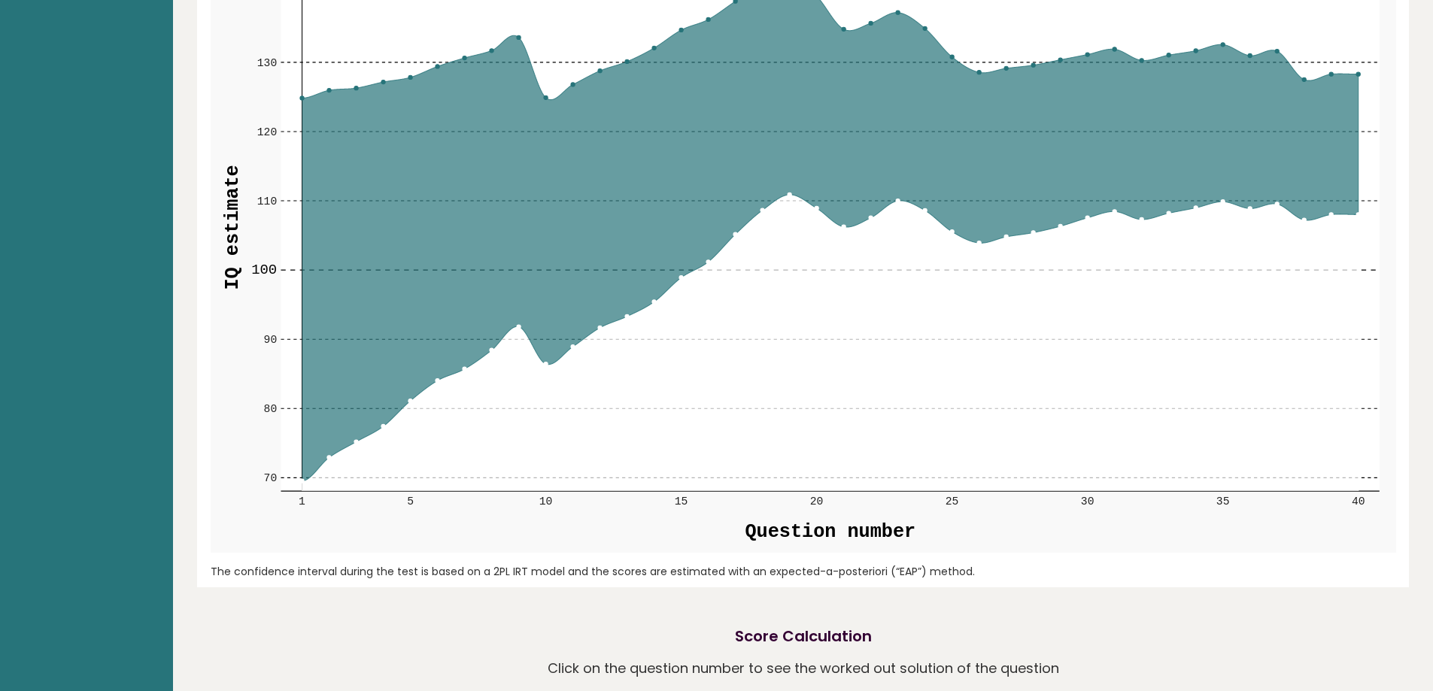
scroll to position [1805, 0]
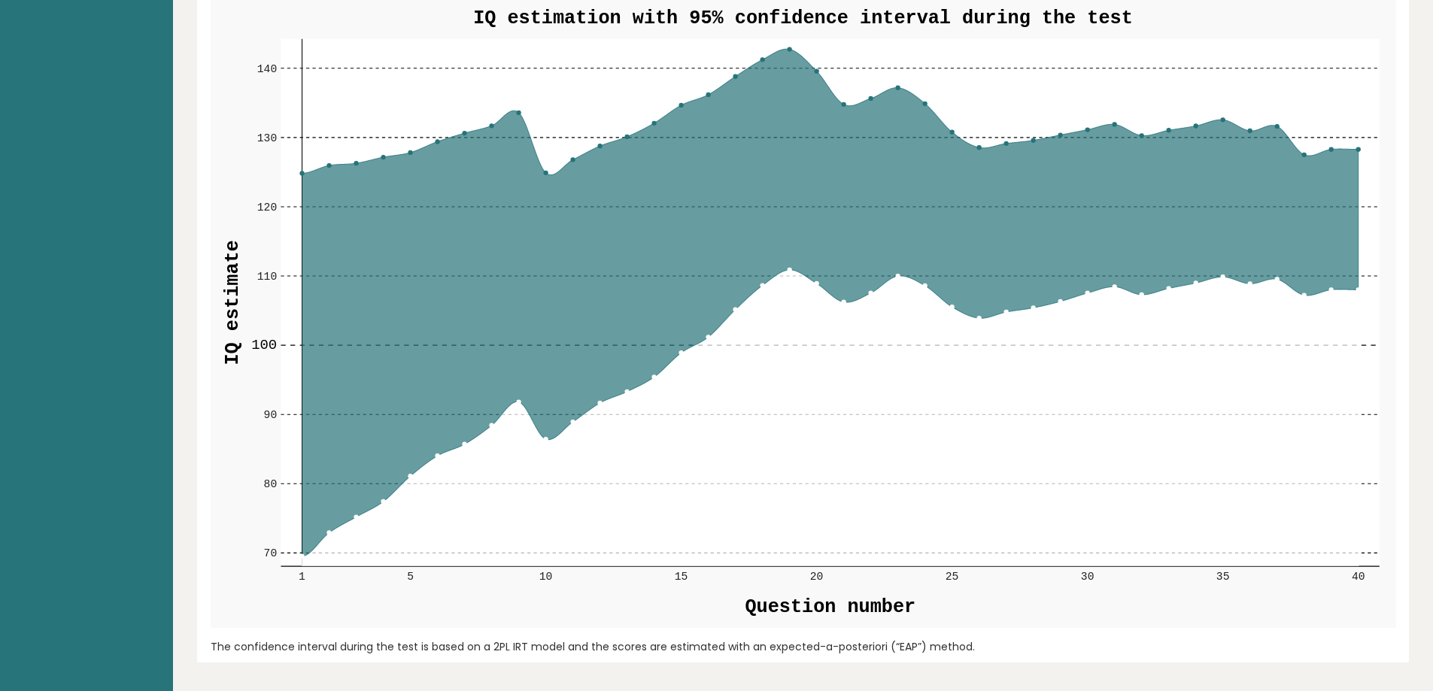
click at [1358, 147] on circle at bounding box center [1359, 149] width 4 height 4
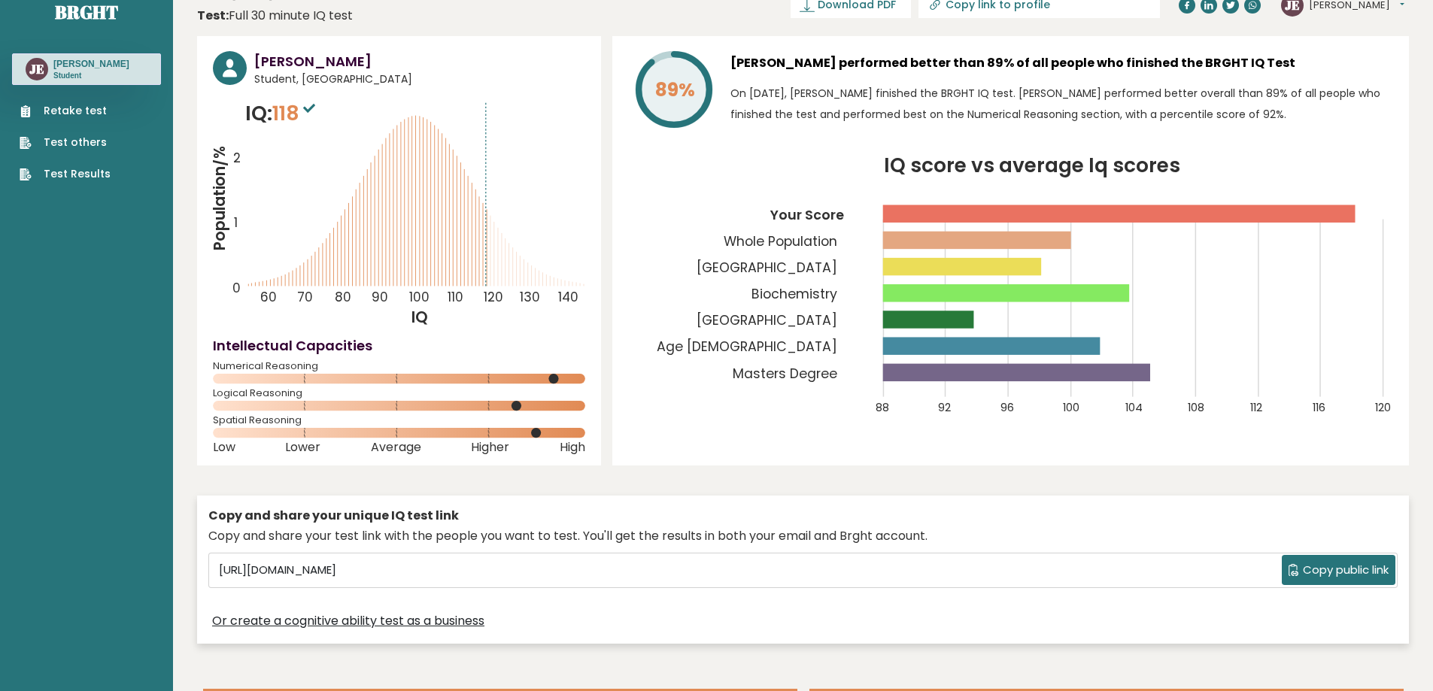
scroll to position [0, 0]
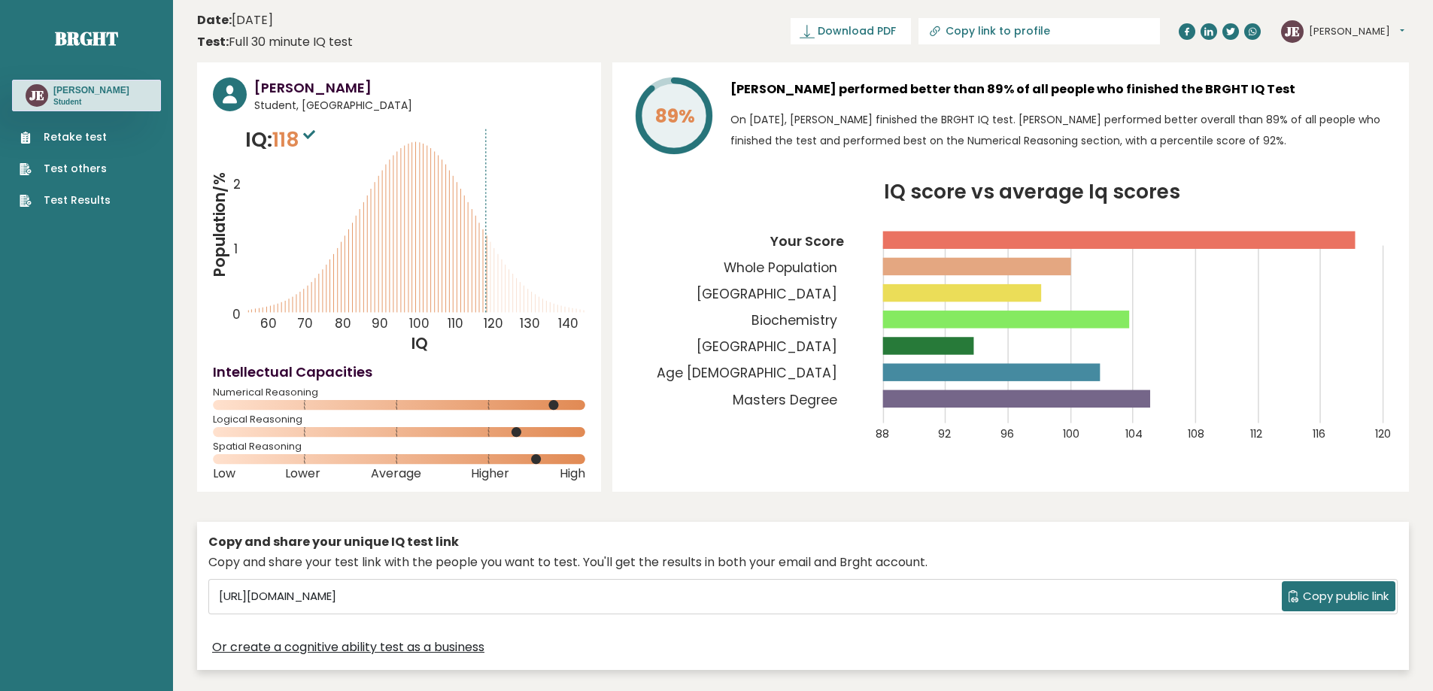
click at [1345, 35] on button "[PERSON_NAME]" at bounding box center [1357, 31] width 96 height 15
click at [1339, 102] on link "Settings" at bounding box center [1347, 96] width 77 height 21
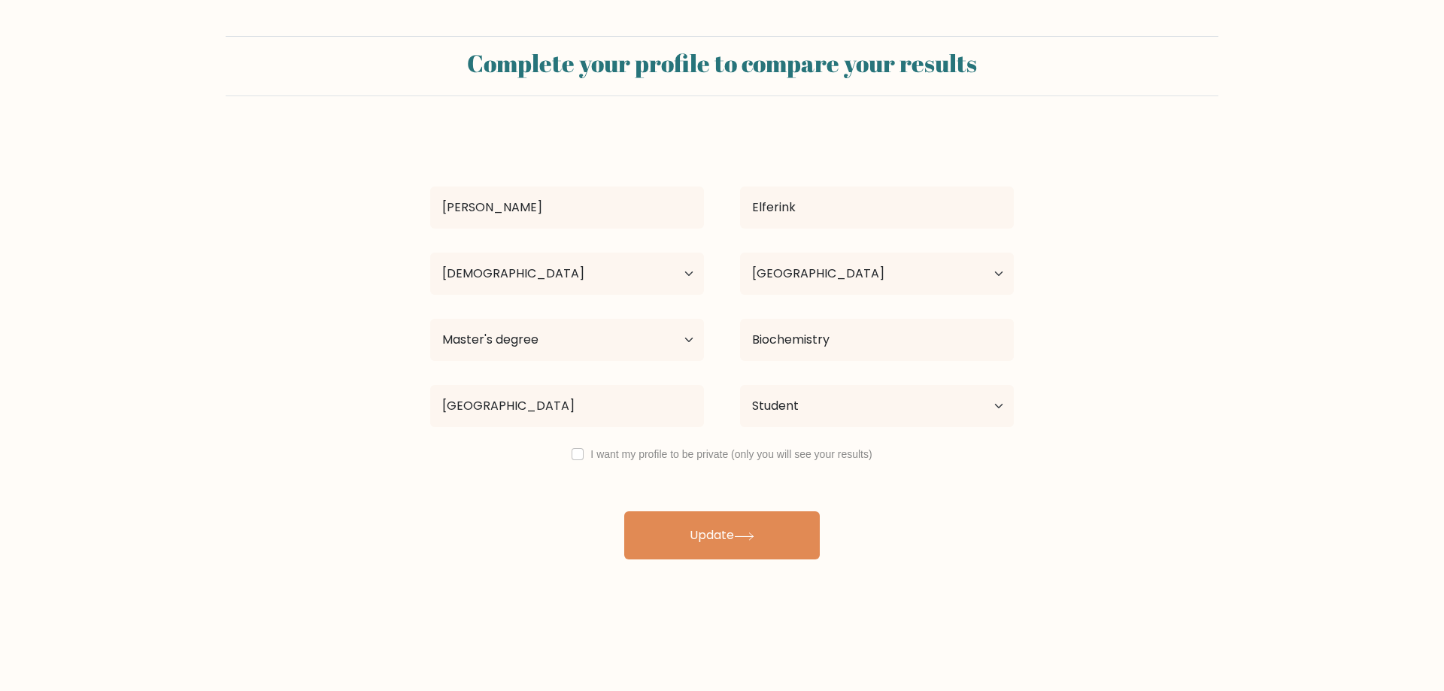
select select "25_34"
select select "ZA"
select select "masters_degree"
select select "student"
